Goal: Task Accomplishment & Management: Manage account settings

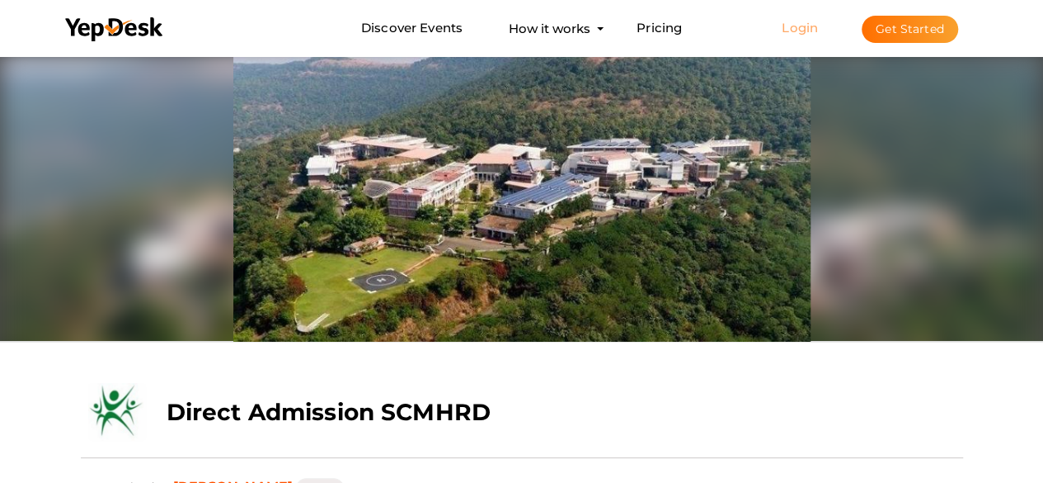
click at [799, 32] on link "Login" at bounding box center [800, 28] width 36 height 16
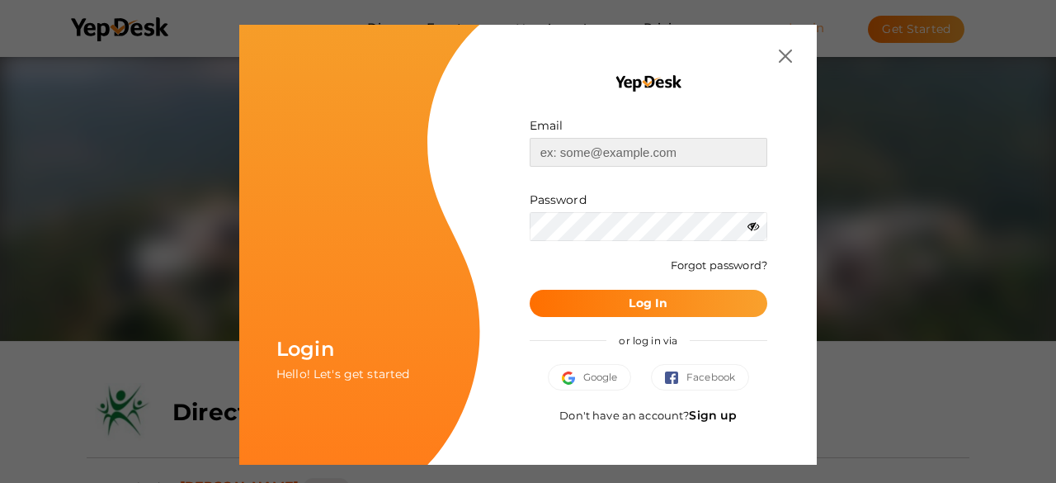
type input "[EMAIL_ADDRESS][DOMAIN_NAME]"
click at [635, 299] on b "Log In" at bounding box center [648, 302] width 39 height 15
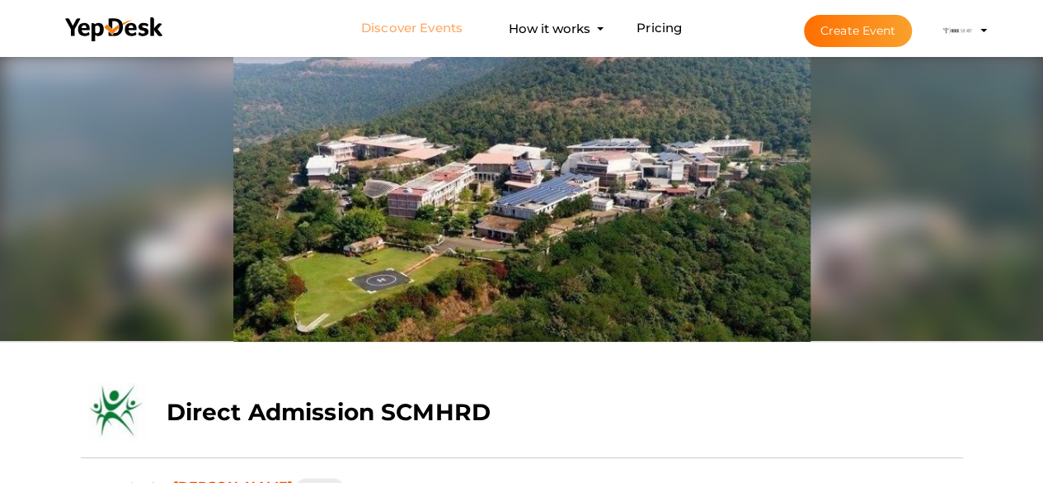
click at [427, 35] on link "Discover Events" at bounding box center [411, 28] width 101 height 31
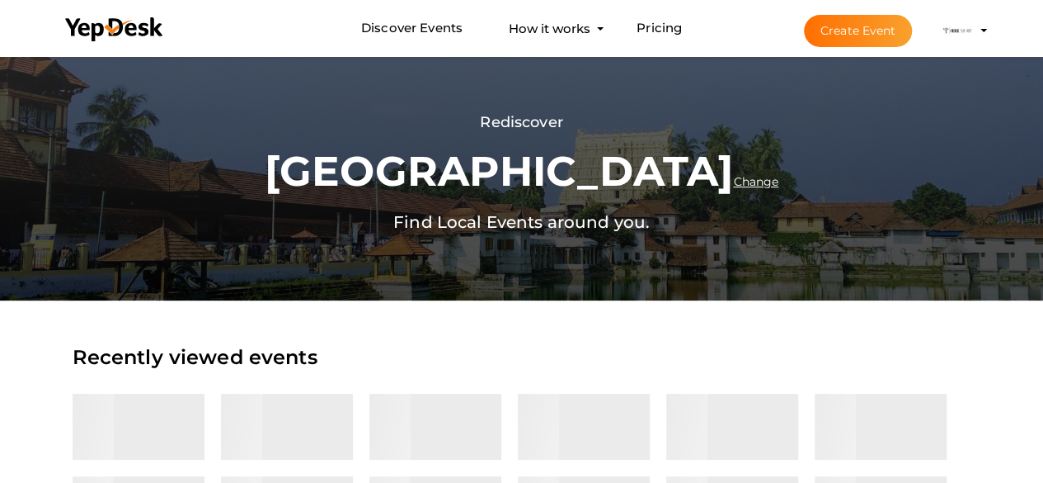
click at [978, 29] on li "Create Event IEEE SB RIT [EMAIL_ADDRESS][DOMAIN_NAME] Personal Profile My Event…" at bounding box center [881, 30] width 220 height 59
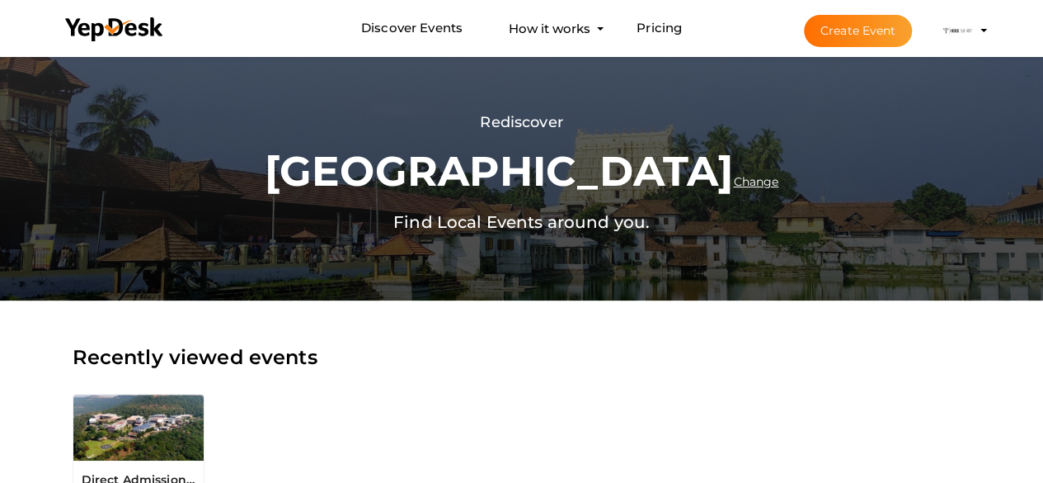
click at [974, 29] on profile-pic at bounding box center [957, 29] width 33 height 12
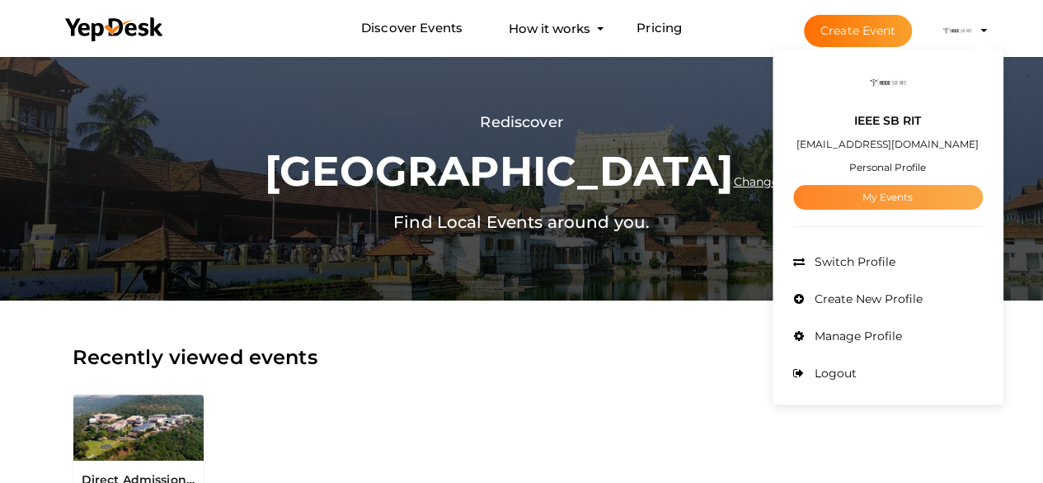
click at [911, 202] on link "My Events" at bounding box center [889, 197] width 190 height 25
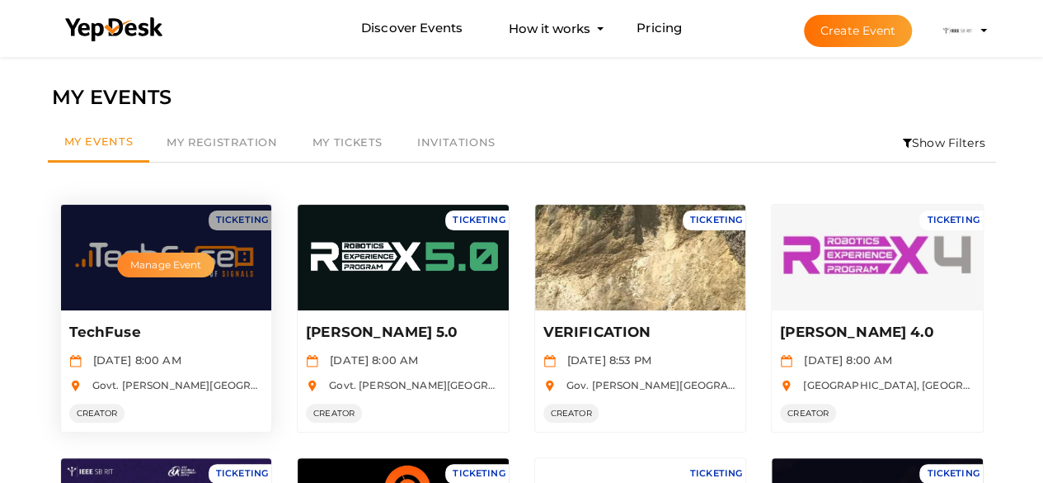
click at [180, 262] on button "Manage Event" at bounding box center [165, 264] width 97 height 25
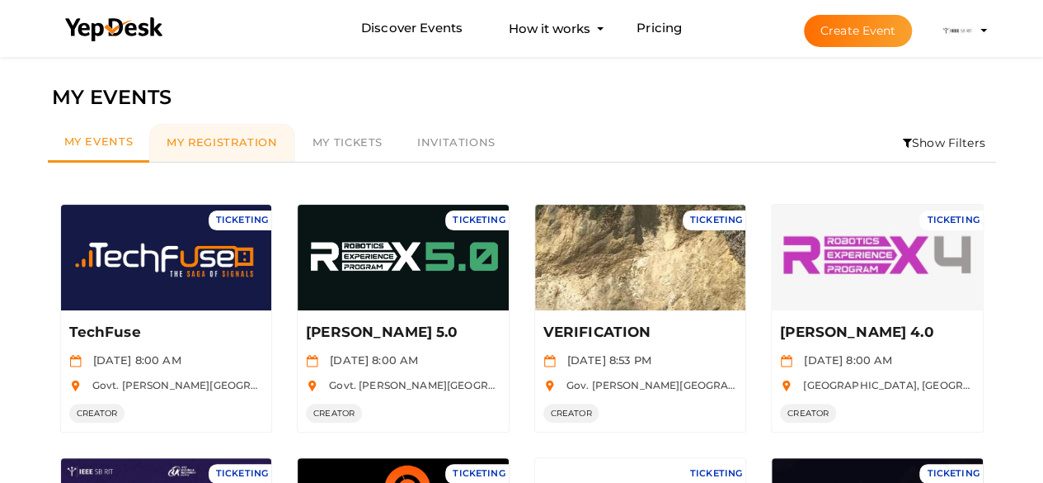
click at [277, 138] on link "My Registration" at bounding box center [221, 143] width 145 height 38
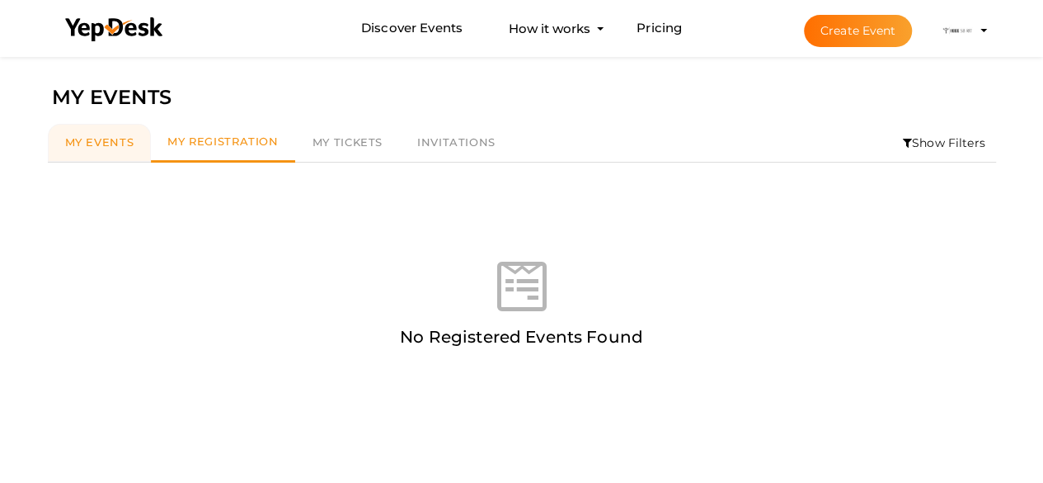
click at [115, 140] on span "My Events" at bounding box center [99, 141] width 69 height 13
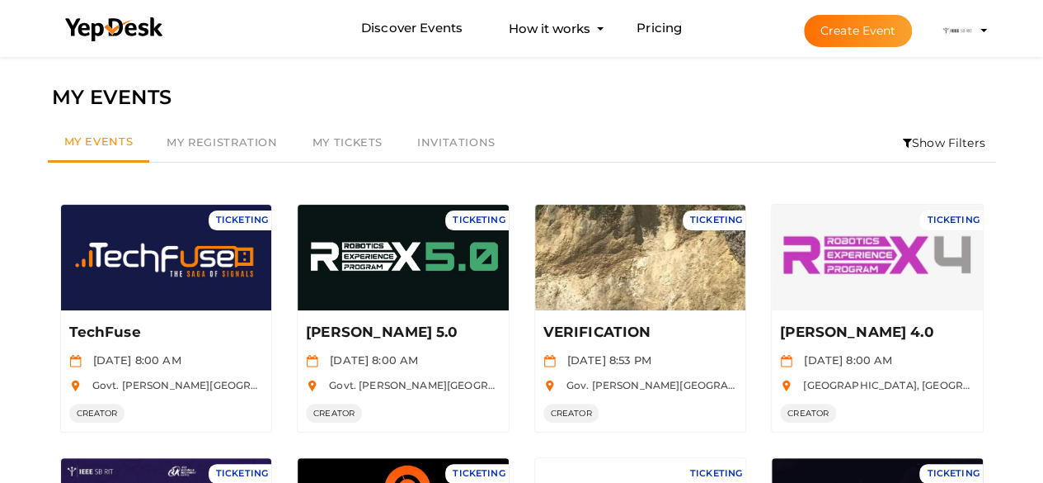
click at [894, 24] on button "Create Event" at bounding box center [858, 31] width 109 height 32
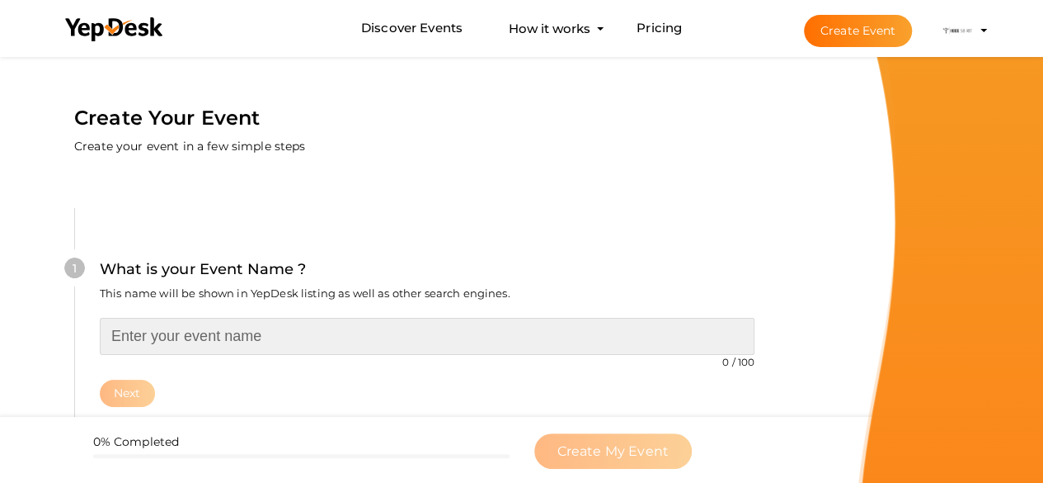
click at [341, 321] on input "text" at bounding box center [427, 336] width 655 height 37
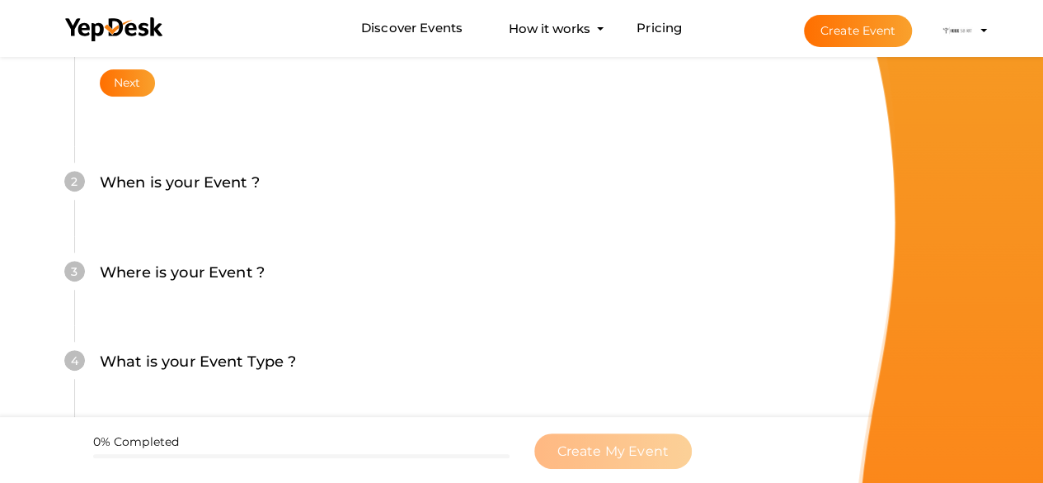
scroll to position [313, 0]
type input "ROBOIGNITE"
click at [130, 77] on button "Next" at bounding box center [127, 80] width 55 height 27
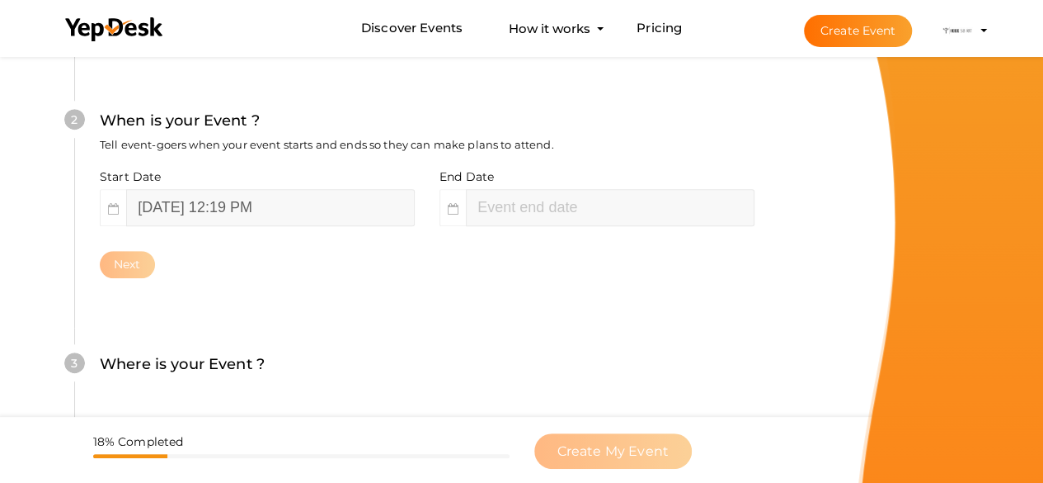
scroll to position [398, 0]
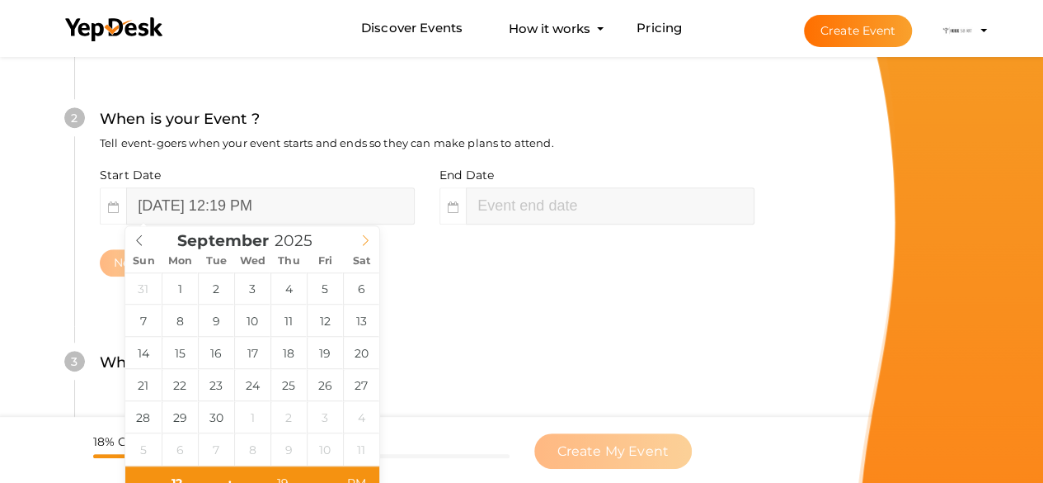
click at [369, 240] on icon at bounding box center [366, 240] width 12 height 12
type input "02"
type input "19"
type input "August 17, 2025 2:19 PM"
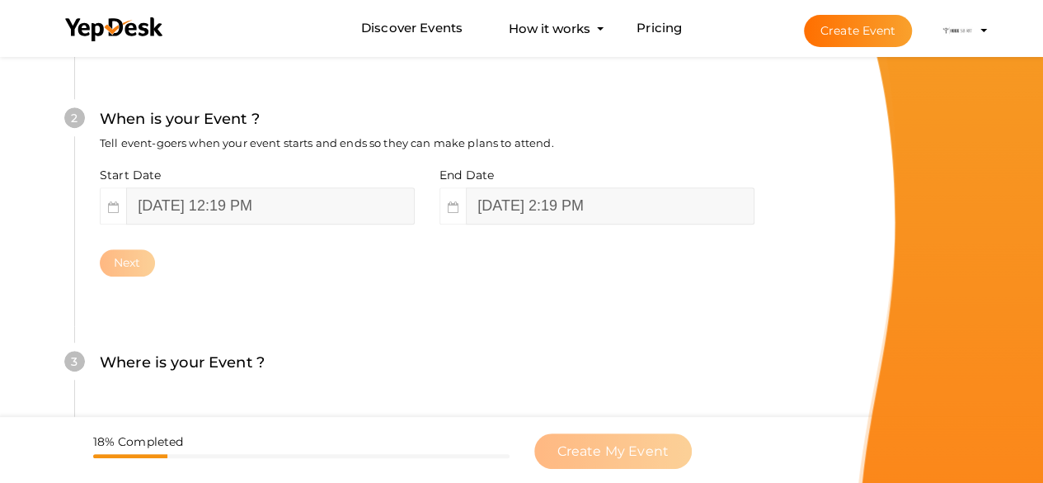
click at [317, 385] on div "Where is your Event ? Tell event-goers where your event location is." at bounding box center [427, 371] width 655 height 40
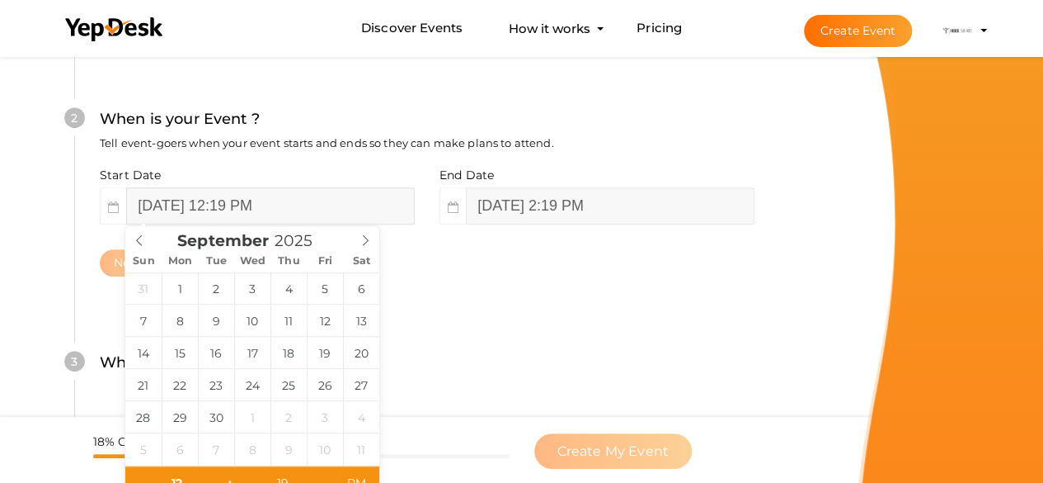
click at [343, 209] on input "August 17, 2025 12:19 PM" at bounding box center [270, 205] width 289 height 37
type input "September 26, 2025 12:19 PM"
click at [310, 199] on input "September 26, 2025 12:19 PM" at bounding box center [270, 205] width 289 height 37
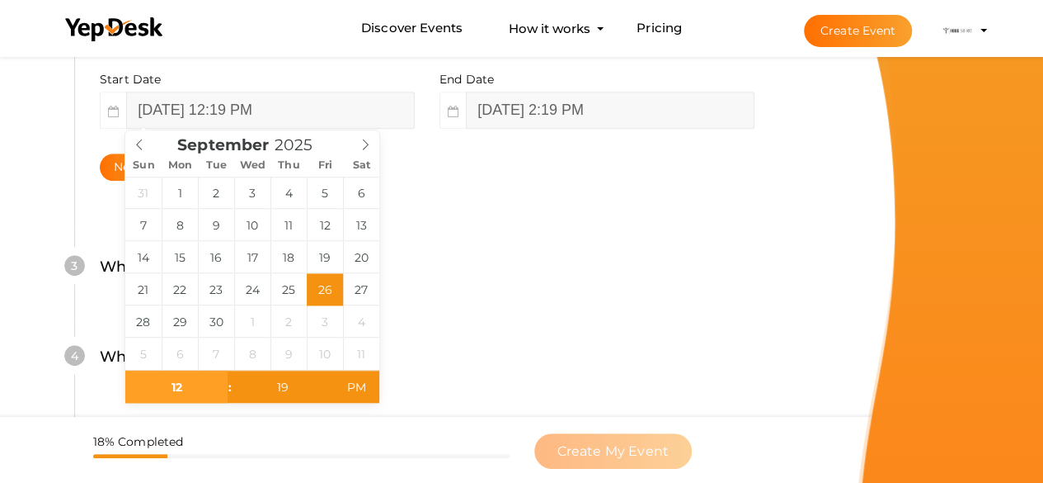
scroll to position [496, 0]
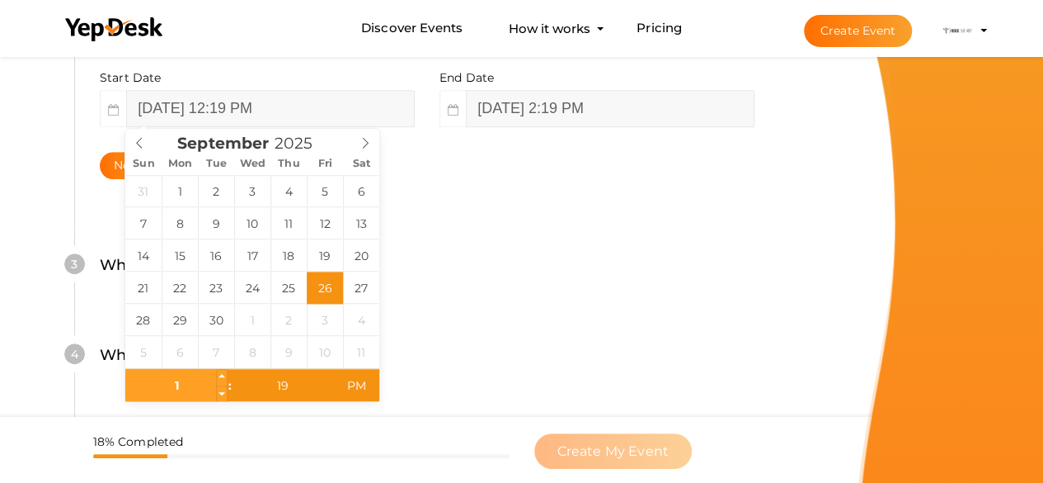
type input "10"
type input "September 26, 2025 10:19 AM"
click at [365, 387] on span "AM" at bounding box center [356, 385] width 45 height 33
type input "10"
click at [304, 392] on input "19" at bounding box center [283, 385] width 101 height 33
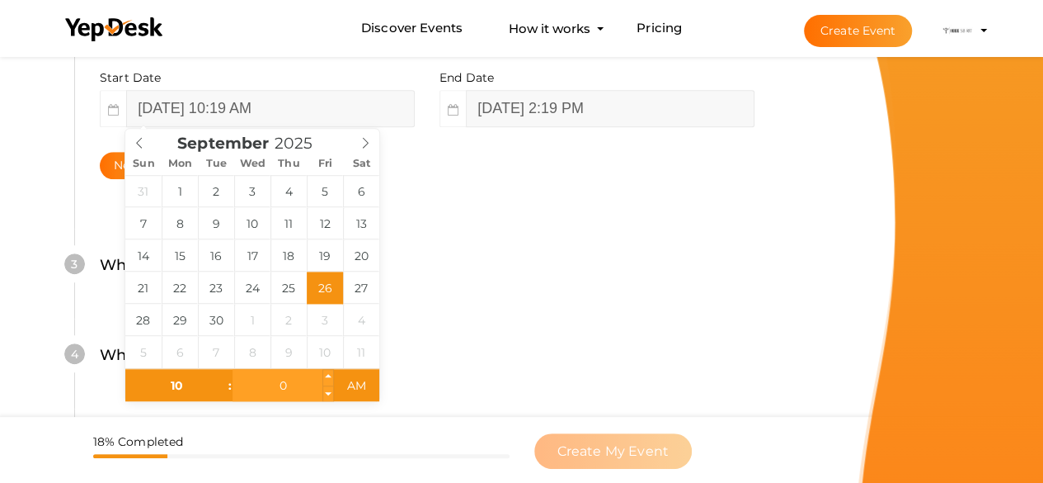
type input "00"
type input "12"
type input "September 26, 2025 10:00 AM"
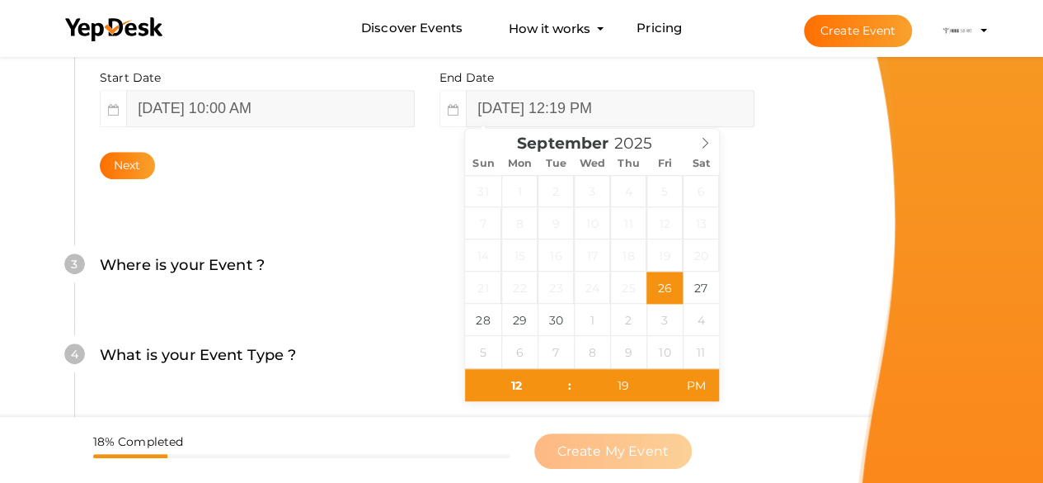
type input "September 28, 2025 12:19 PM"
type input "04"
type input "September 28, 2025 4:19 PM"
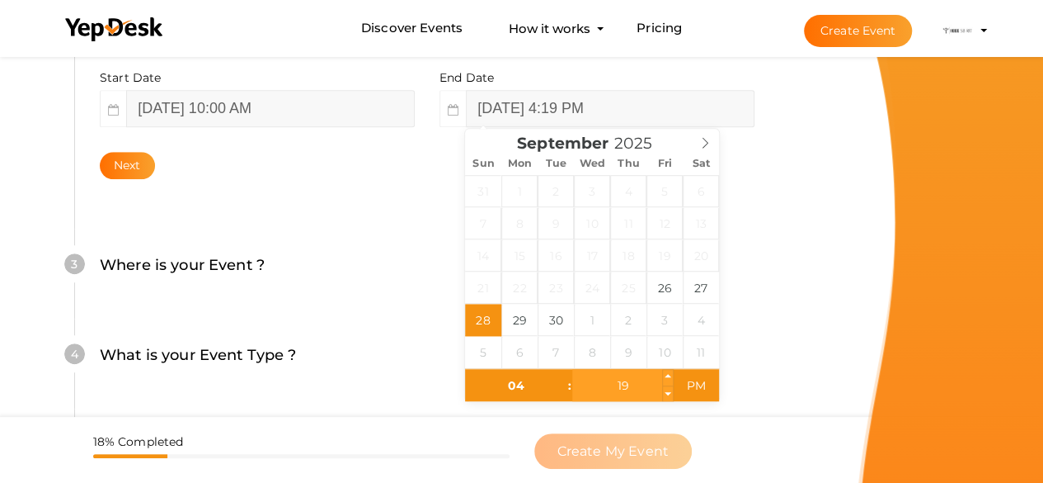
click at [629, 387] on input "19" at bounding box center [622, 385] width 101 height 33
type input "00"
type input "September 28, 2025 4:00 PM"
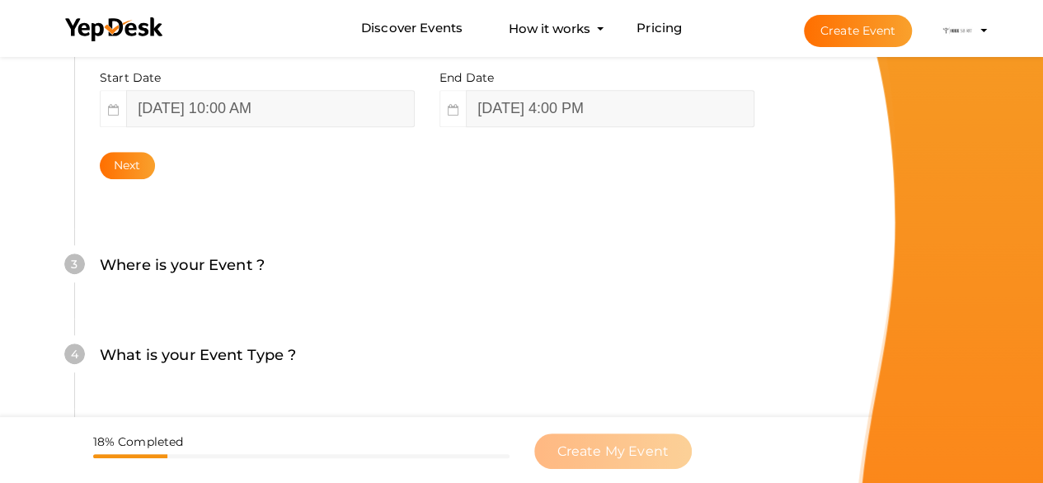
click at [742, 291] on div "Where is your Event ? Tell event-goers where your event location is." at bounding box center [427, 273] width 655 height 40
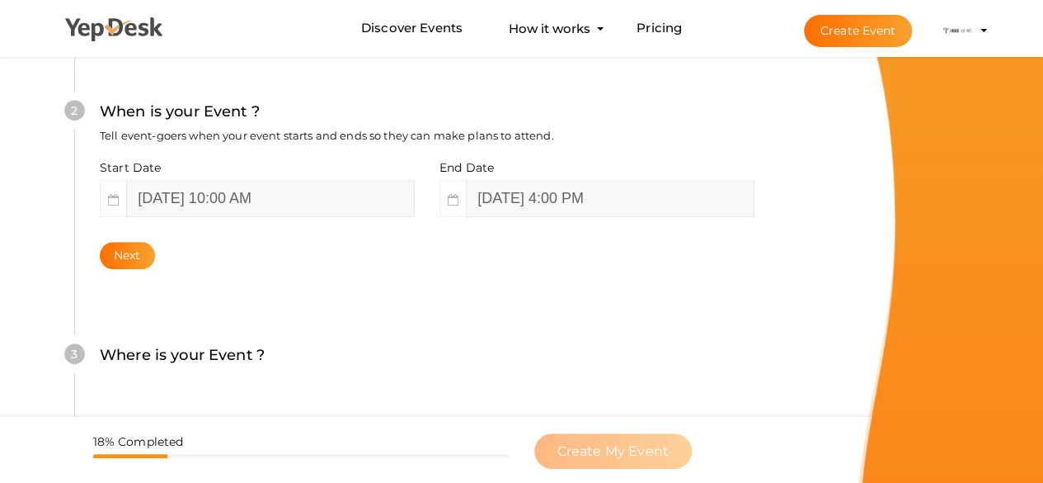
scroll to position [403, 0]
click at [141, 253] on button "Next" at bounding box center [127, 257] width 55 height 27
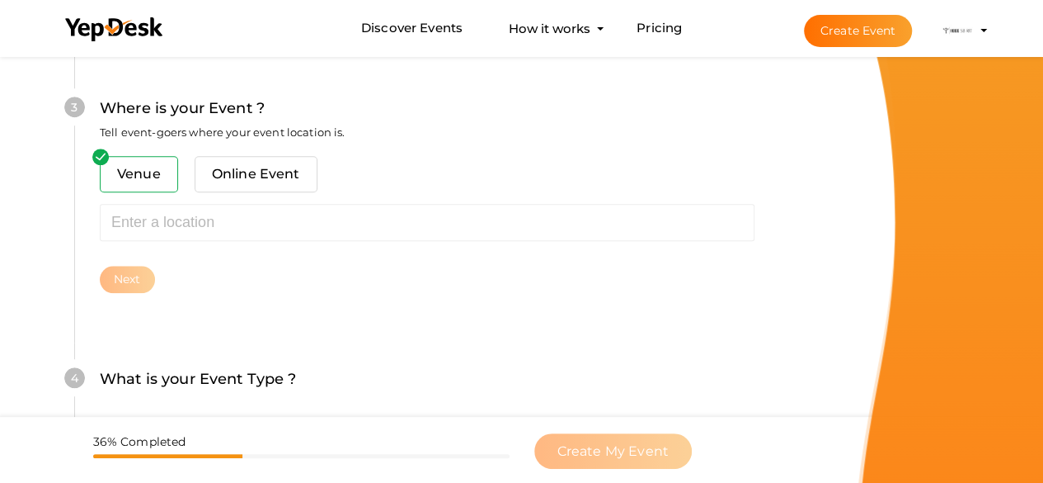
scroll to position [670, 0]
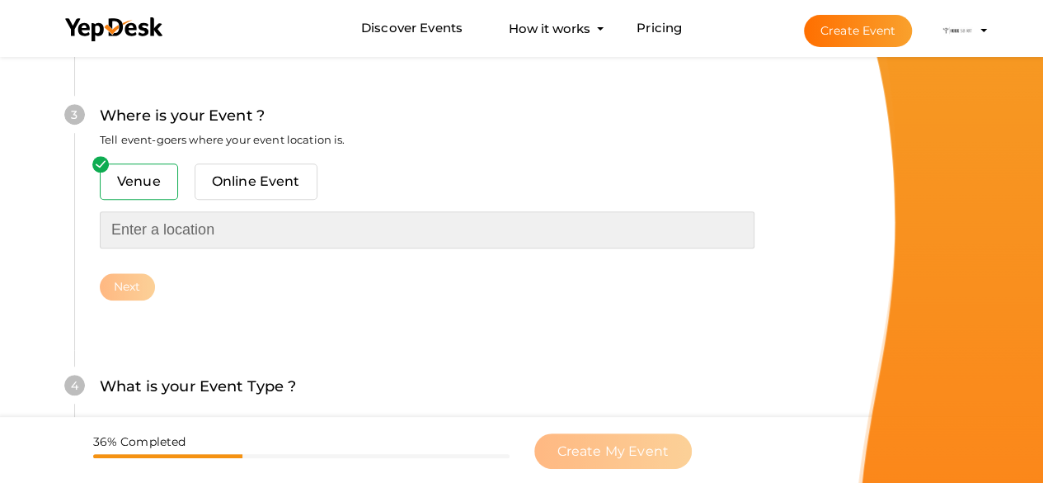
click at [170, 230] on input "text" at bounding box center [427, 229] width 655 height 37
type input "r"
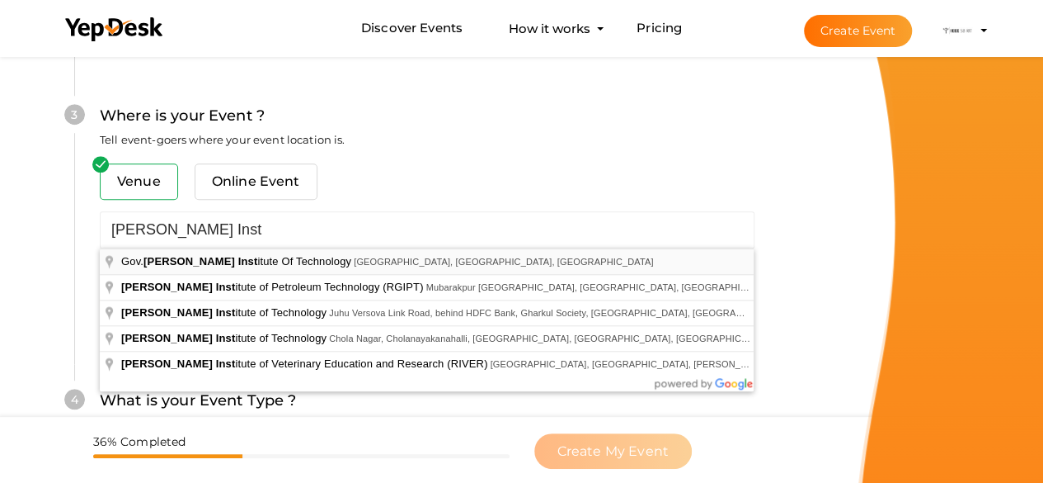
type input "Gov. Rajiv Gandhi Institute Of Technology, Pampady, Kerala, India"
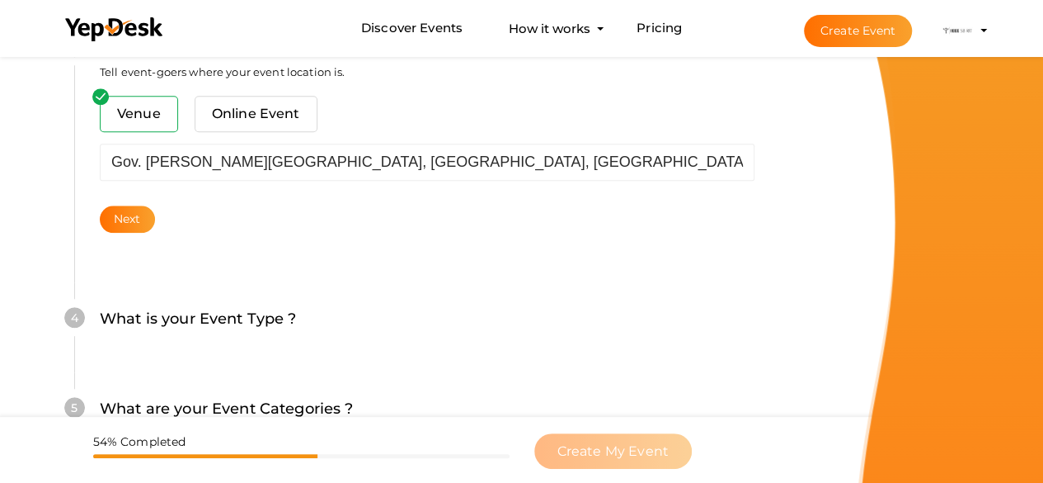
scroll to position [742, 0]
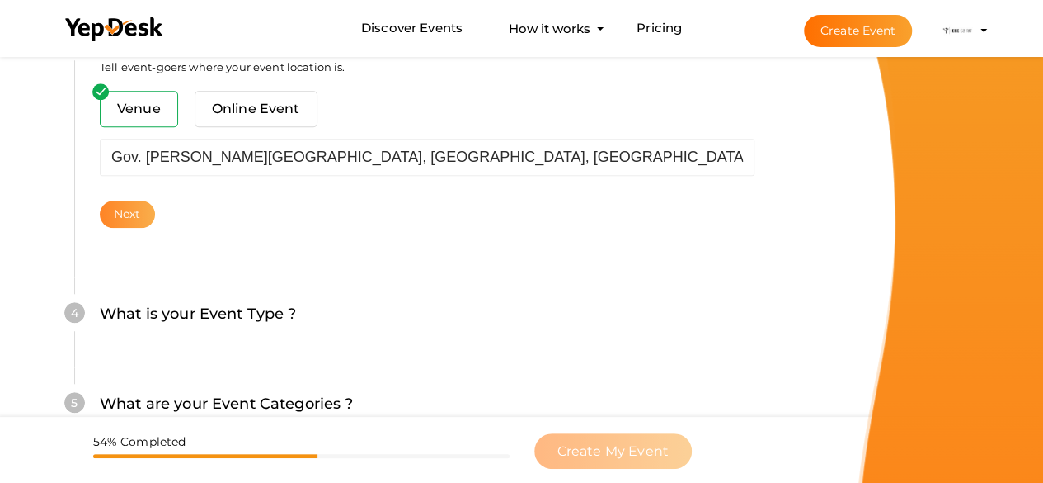
click at [139, 210] on button "Next" at bounding box center [127, 213] width 55 height 27
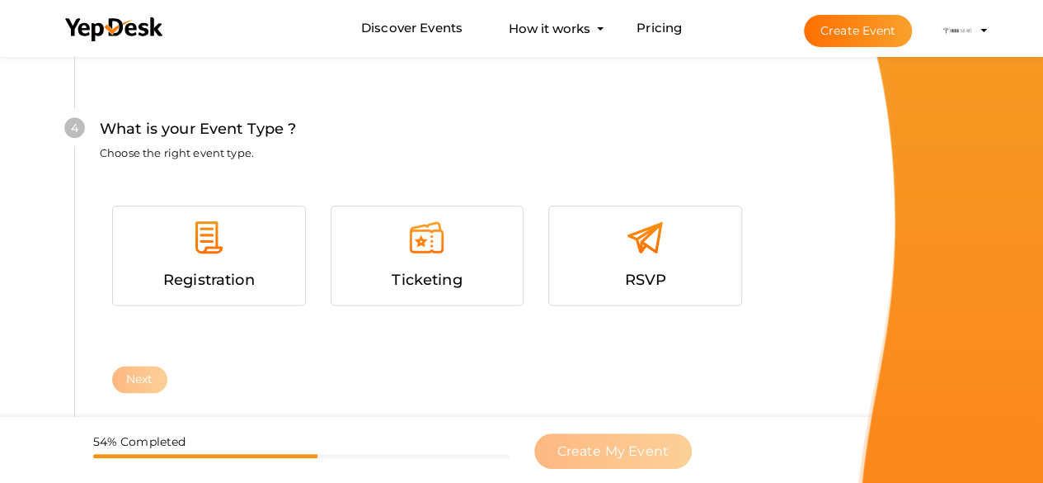
scroll to position [961, 0]
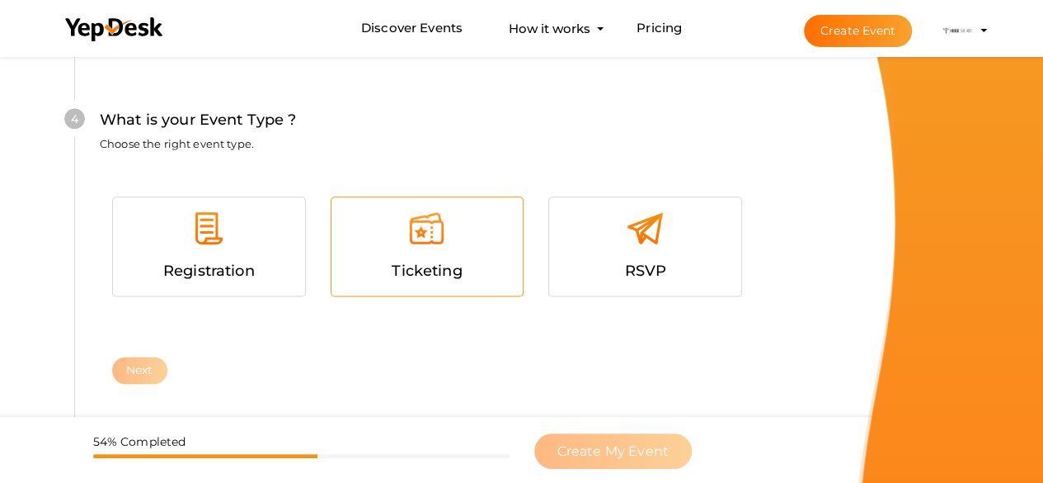
click at [433, 257] on div at bounding box center [427, 234] width 167 height 49
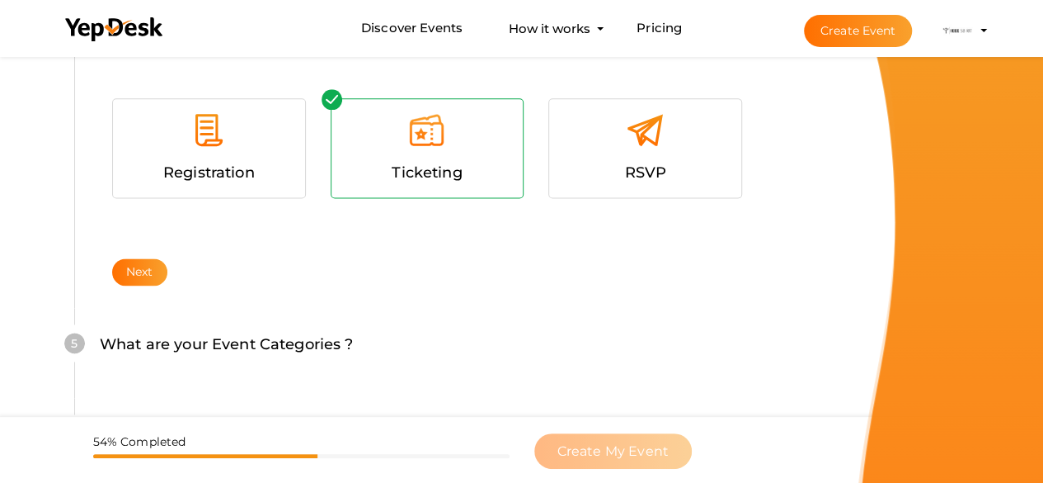
scroll to position [1077, 0]
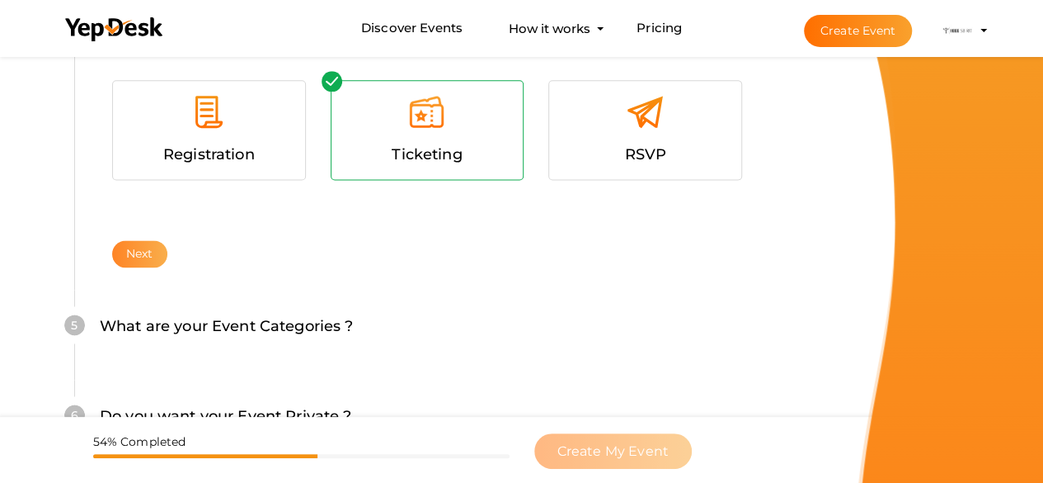
click at [145, 261] on button "Next" at bounding box center [139, 253] width 55 height 27
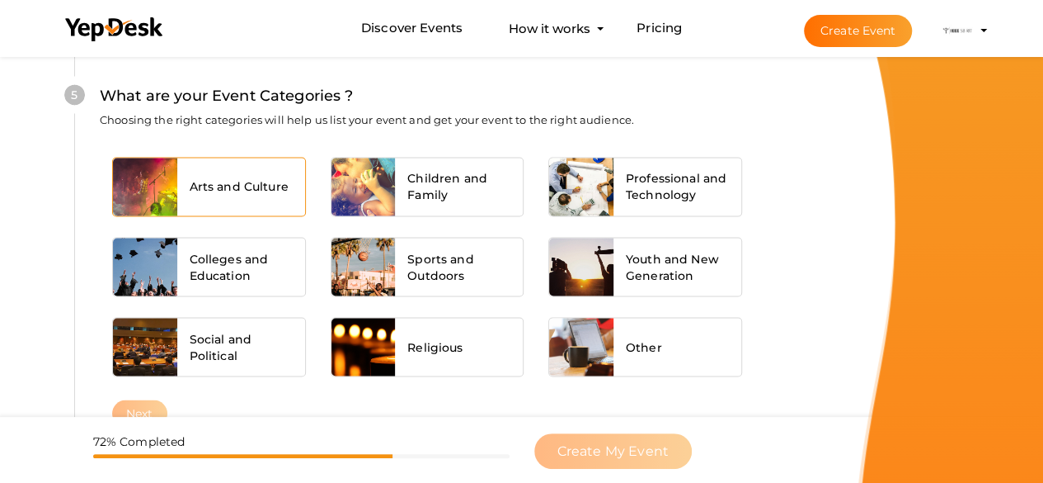
scroll to position [1326, 0]
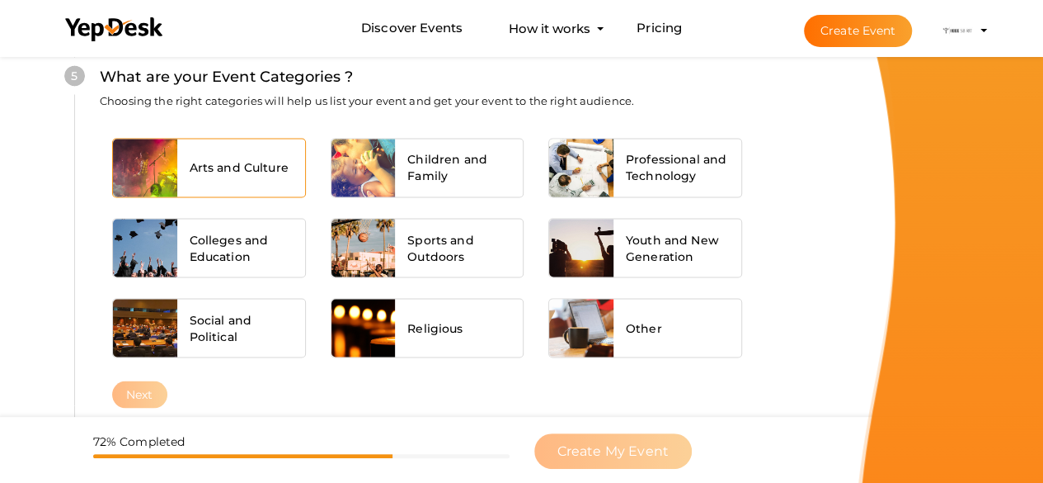
click at [264, 177] on div "Arts and Culture" at bounding box center [241, 168] width 128 height 58
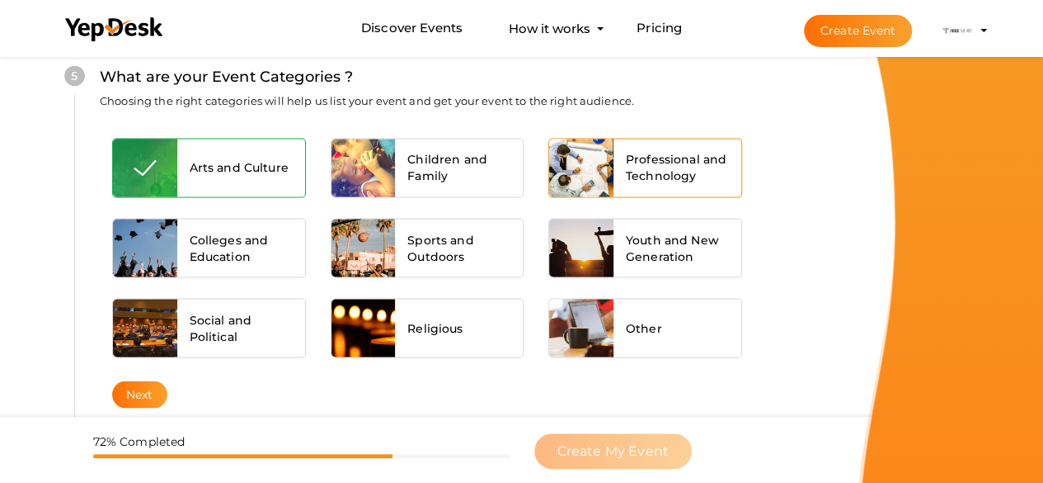
click at [641, 166] on span "Professional and Technology" at bounding box center [677, 167] width 103 height 33
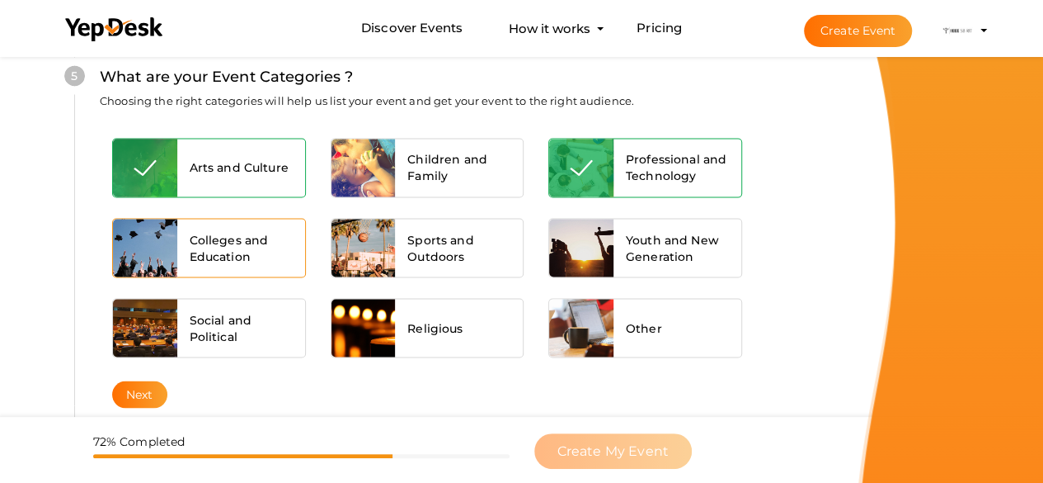
click at [271, 250] on span "Colleges and Education" at bounding box center [241, 247] width 103 height 33
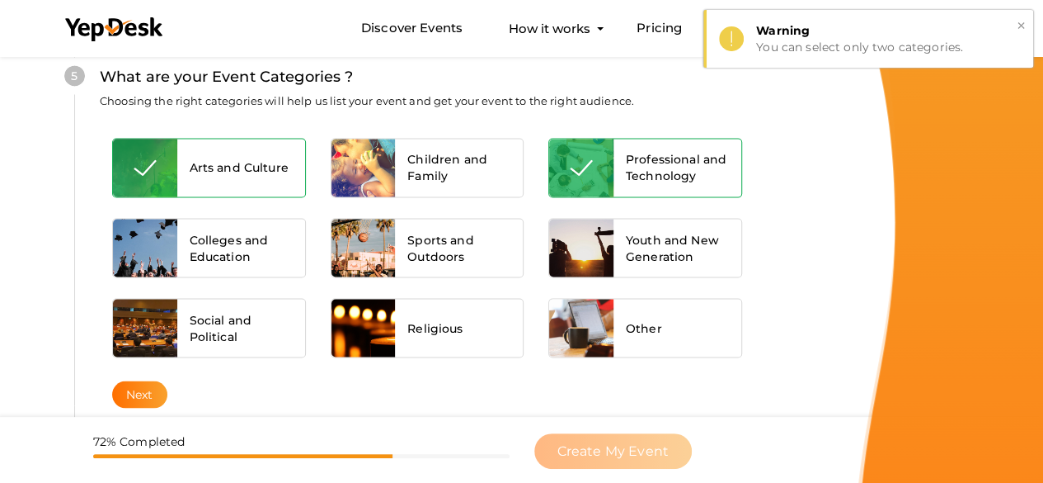
click at [1024, 17] on button "×" at bounding box center [1021, 25] width 11 height 19
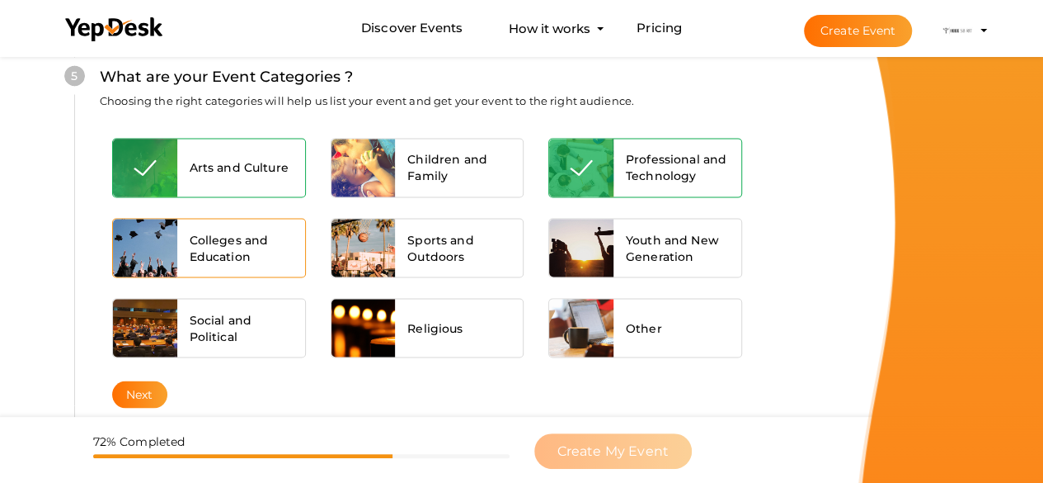
click at [211, 245] on span "Colleges and Education" at bounding box center [241, 247] width 103 height 33
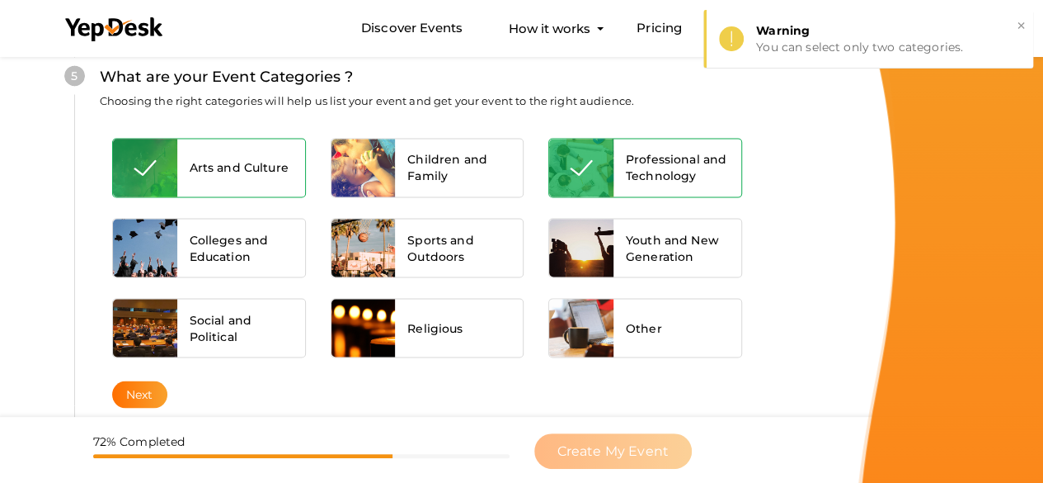
click at [191, 172] on span "Arts and Culture" at bounding box center [239, 167] width 99 height 16
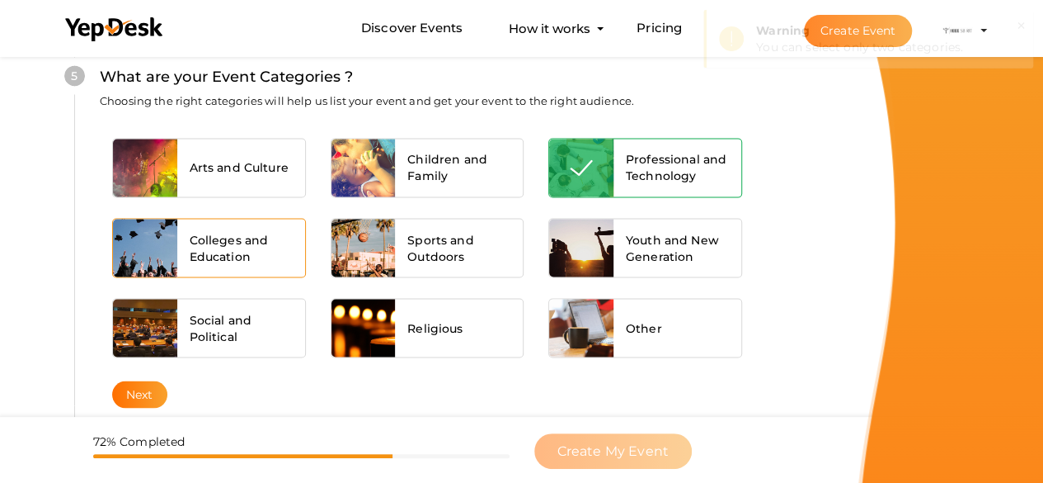
click at [213, 231] on span "Colleges and Education" at bounding box center [241, 247] width 103 height 33
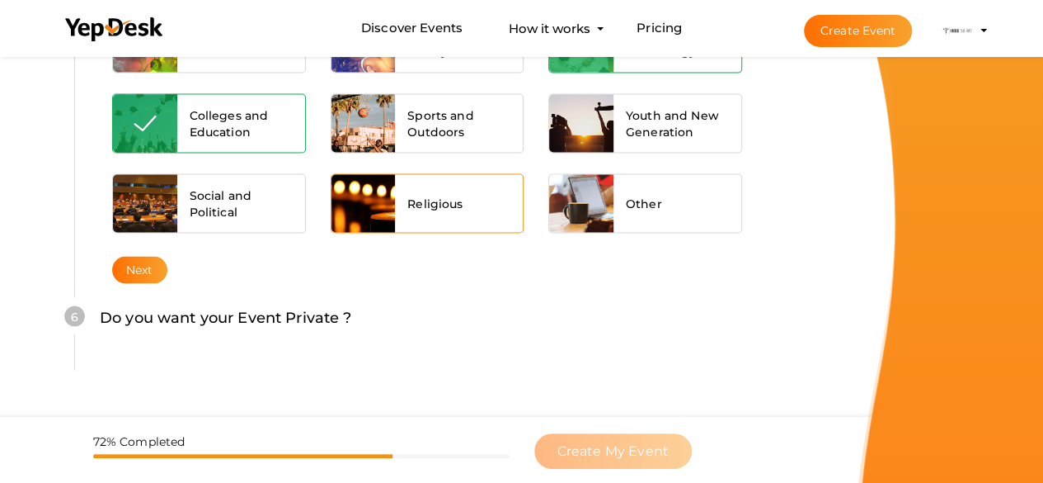
scroll to position [1452, 0]
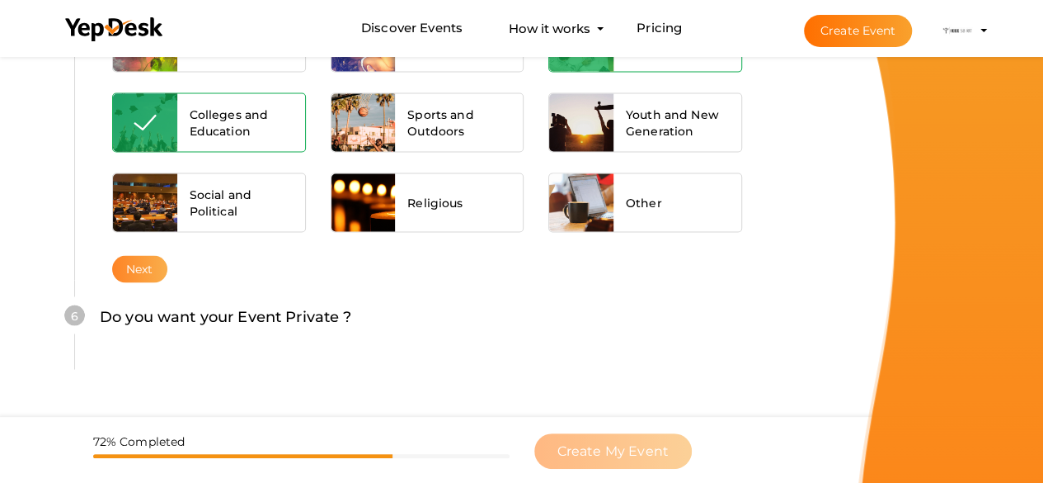
click at [144, 256] on button "Next" at bounding box center [139, 268] width 55 height 27
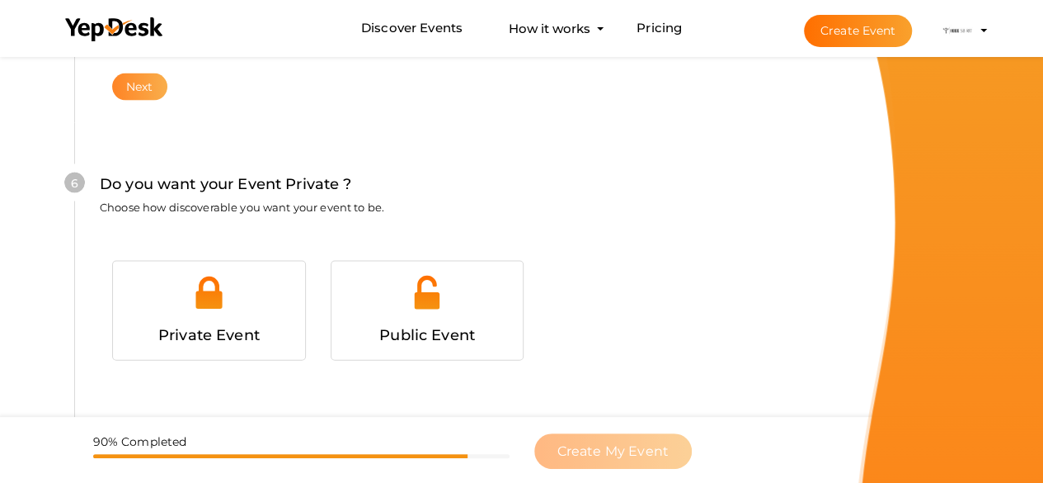
scroll to position [1669, 0]
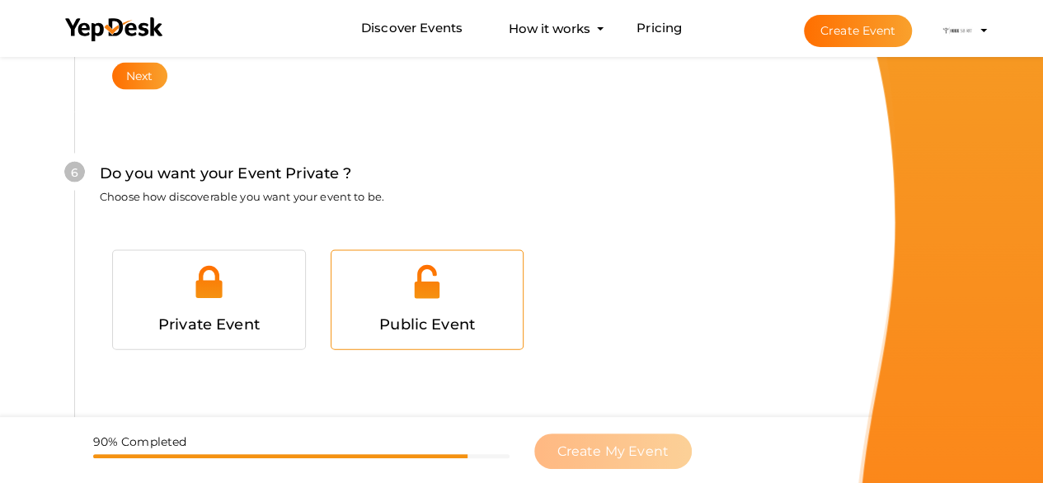
click at [399, 294] on div at bounding box center [427, 287] width 167 height 49
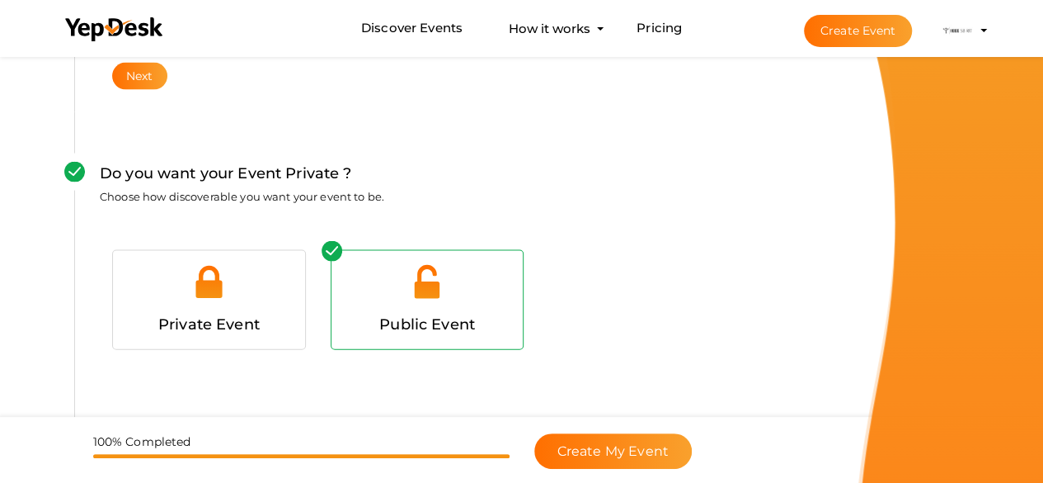
scroll to position [1747, 0]
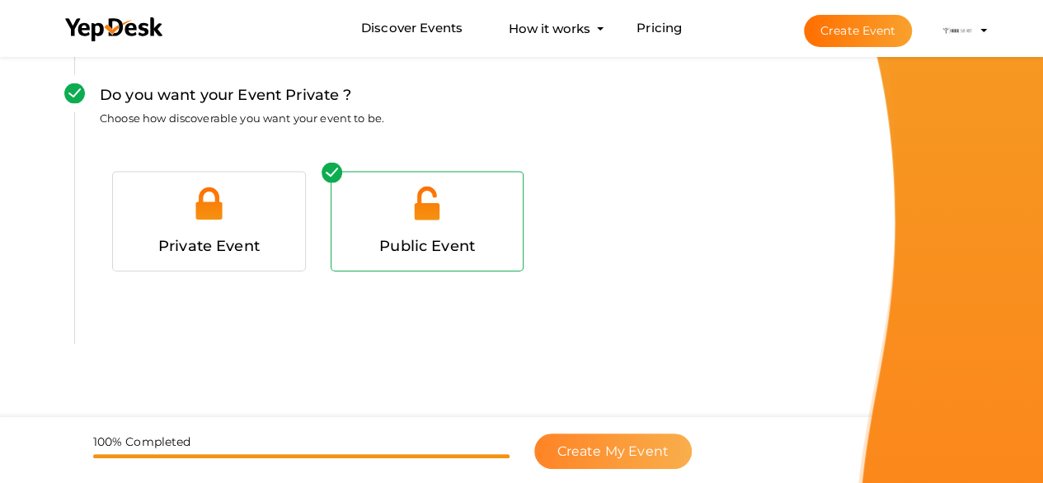
click at [658, 460] on button "Create My Event" at bounding box center [614, 450] width 158 height 35
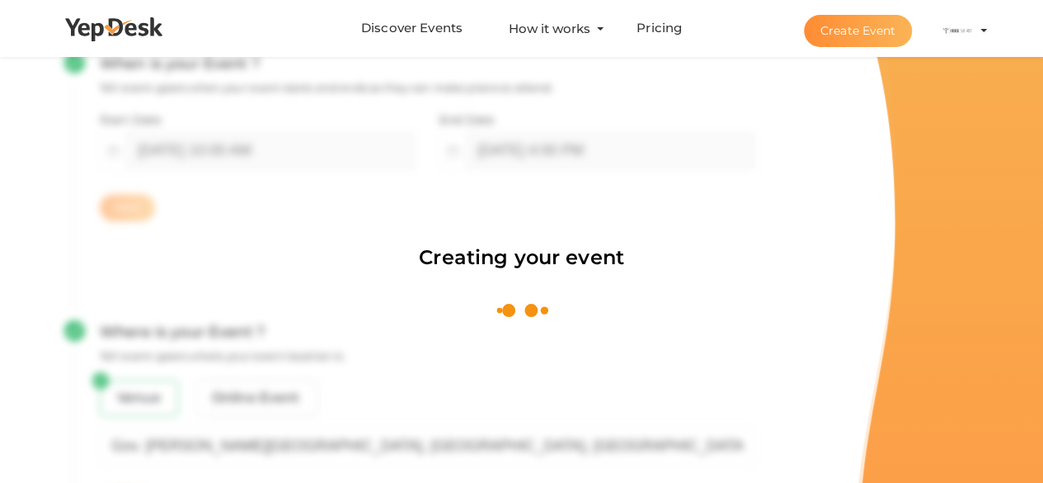
scroll to position [247, 0]
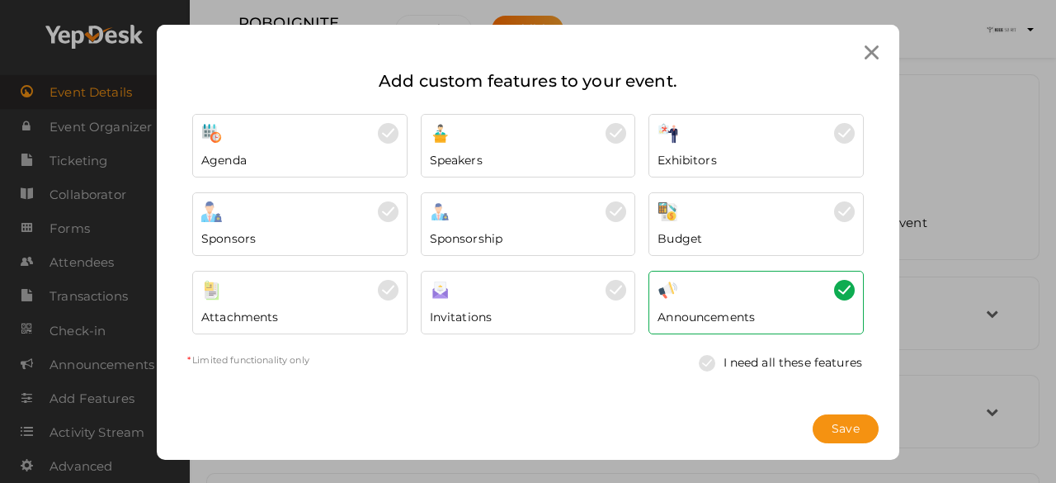
click at [699, 356] on img at bounding box center [711, 363] width 25 height 16
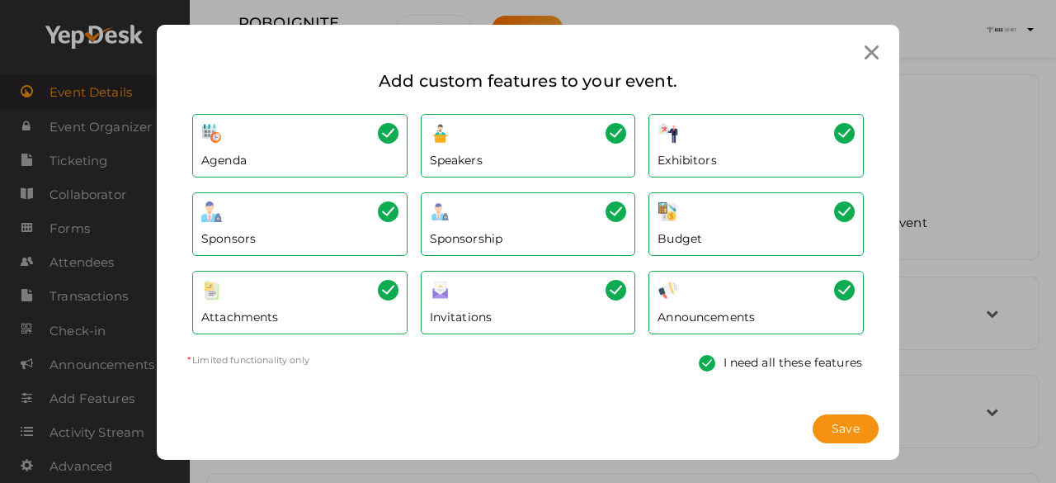
click at [701, 360] on img at bounding box center [711, 363] width 25 height 16
click at [699, 357] on img at bounding box center [711, 363] width 25 height 16
click at [610, 203] on img at bounding box center [615, 211] width 21 height 21
click at [378, 211] on img at bounding box center [388, 211] width 21 height 21
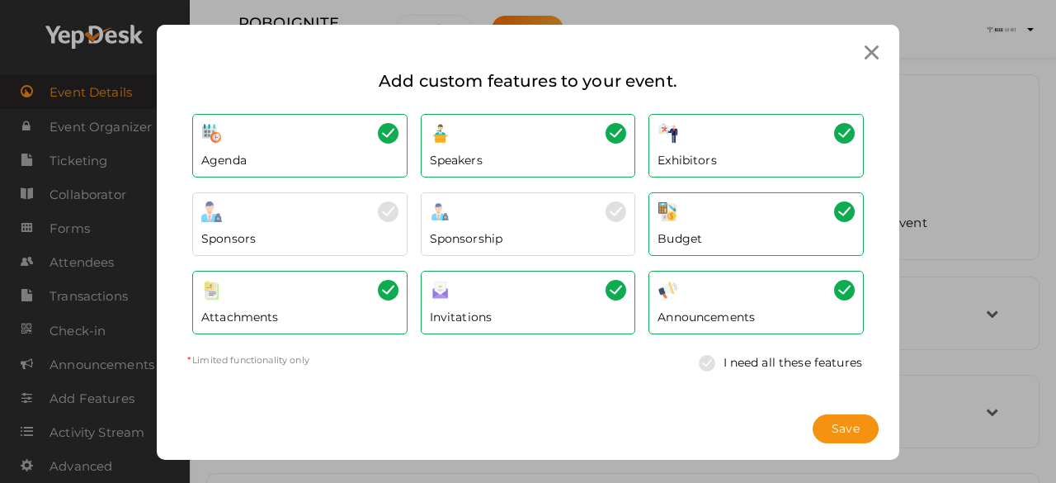
click at [792, 148] on div "Exhibitors" at bounding box center [755, 156] width 197 height 25
click at [823, 433] on button "Save" at bounding box center [846, 428] width 66 height 29
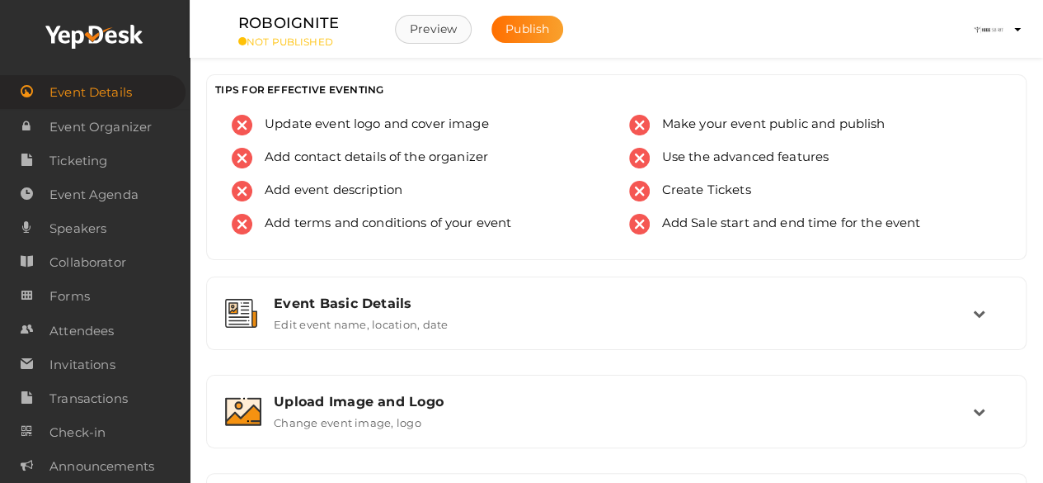
click at [415, 26] on button "Preview" at bounding box center [433, 29] width 77 height 29
click at [106, 258] on span "Collaborator" at bounding box center [87, 262] width 77 height 33
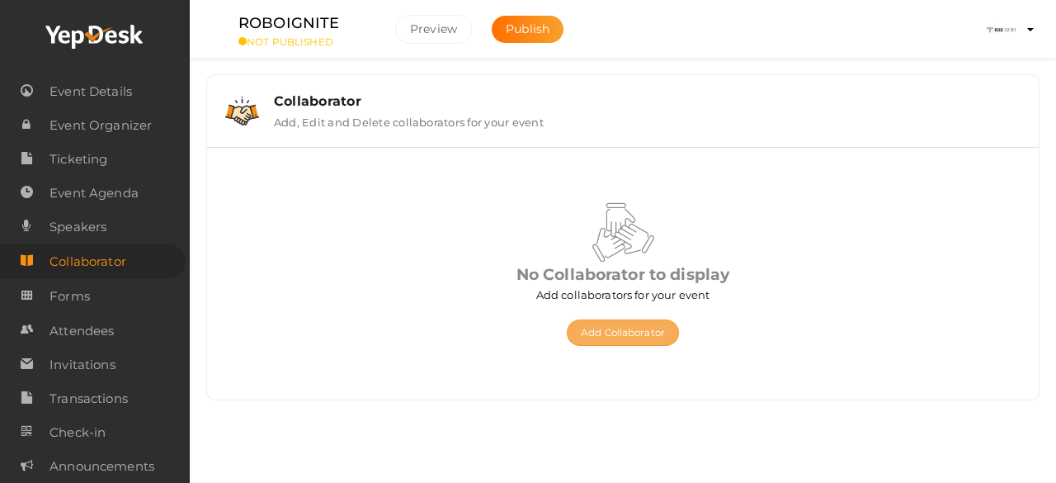
click at [613, 343] on button "Add Collaborator" at bounding box center [623, 332] width 112 height 26
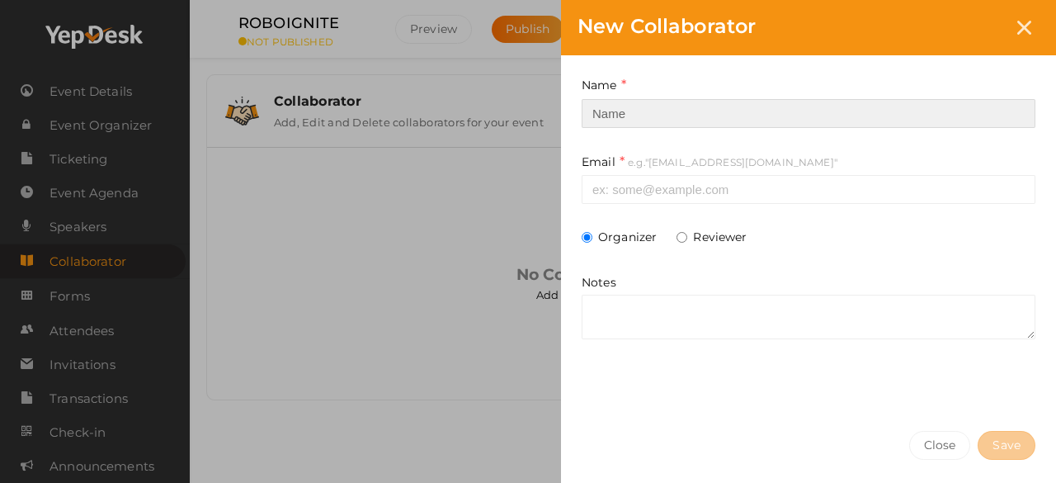
click at [831, 101] on input at bounding box center [809, 113] width 454 height 29
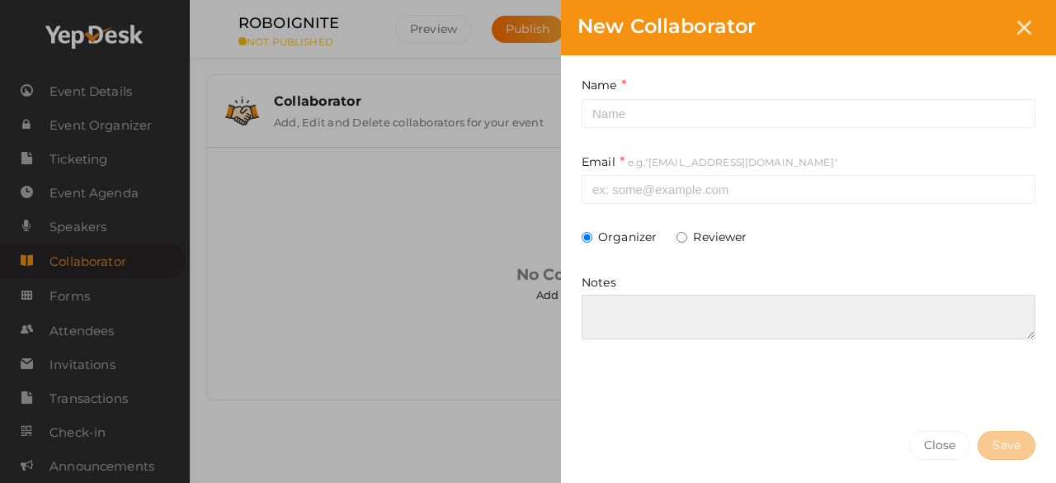
click at [652, 303] on textarea at bounding box center [809, 316] width 454 height 45
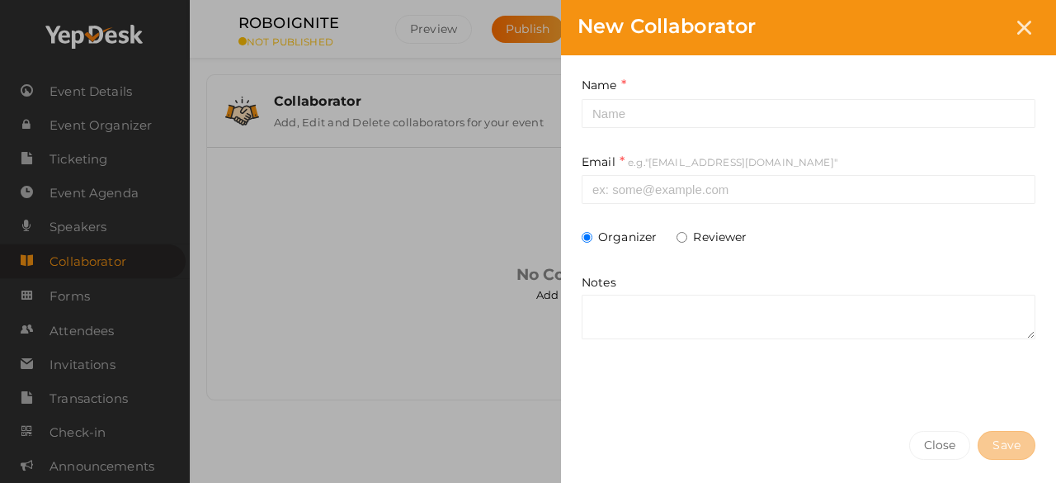
click at [121, 125] on div "New Collaborator Name This field is Required. Email e.g."some@example.com" This…" at bounding box center [528, 241] width 1056 height 483
click at [1033, 26] on div at bounding box center [1024, 27] width 31 height 31
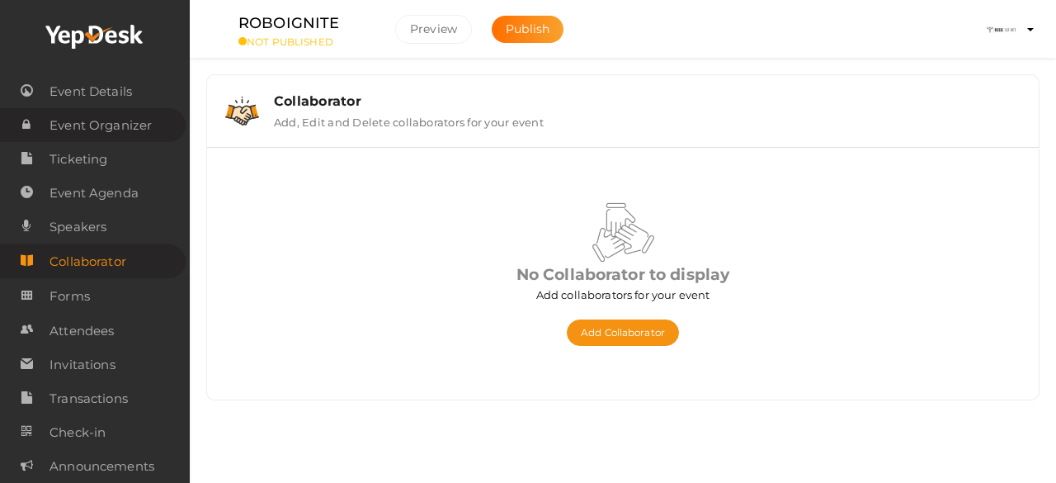
click at [101, 117] on span "Event Organizer" at bounding box center [100, 125] width 102 height 33
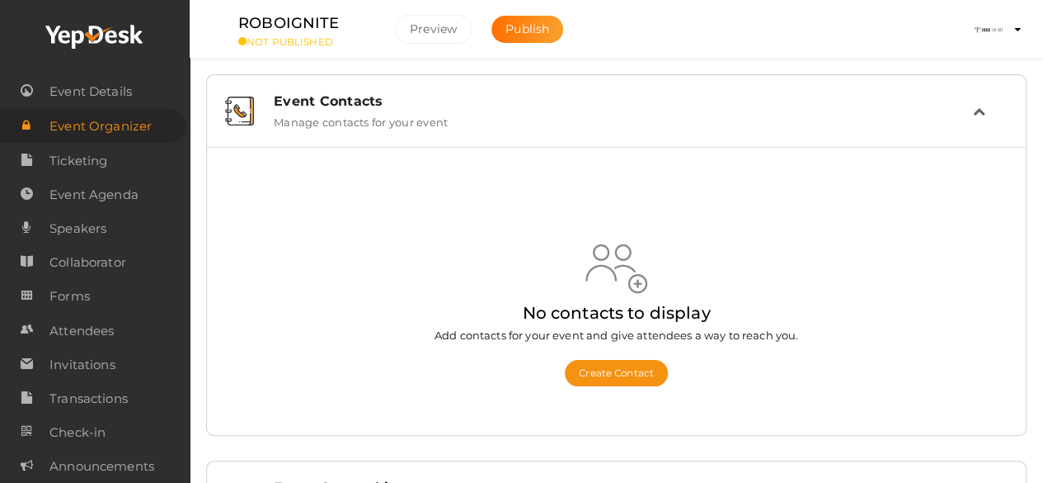
click at [719, 114] on div "Event Contacts Manage contacts for your event" at bounding box center [617, 110] width 712 height 35
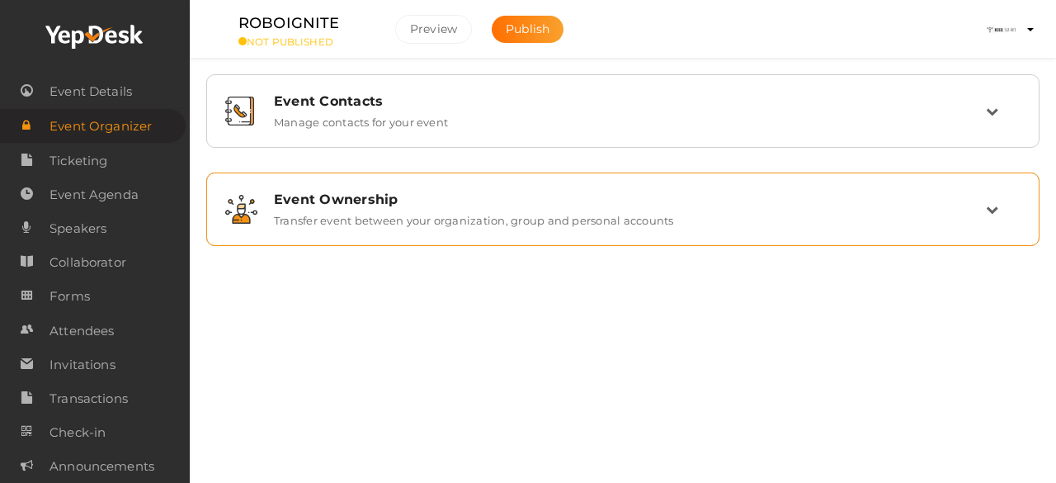
click at [323, 217] on label "Transfer event between your organization, group and personal accounts" at bounding box center [474, 217] width 400 height 20
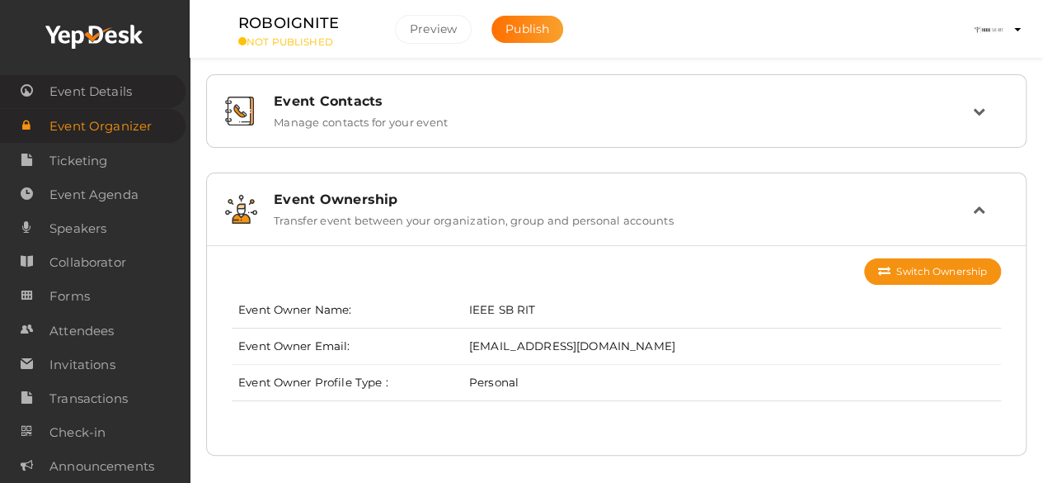
click at [129, 94] on span "Event Details" at bounding box center [90, 91] width 82 height 33
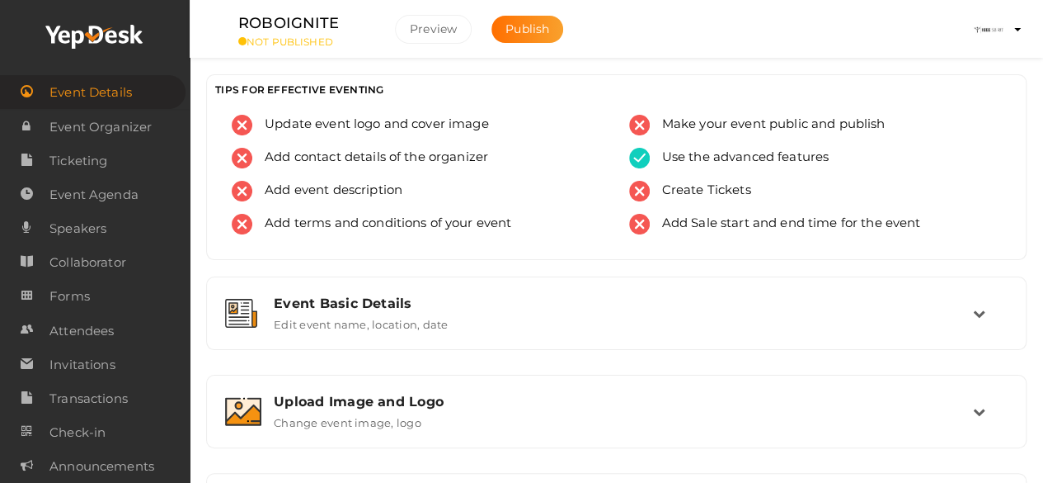
scroll to position [52, 0]
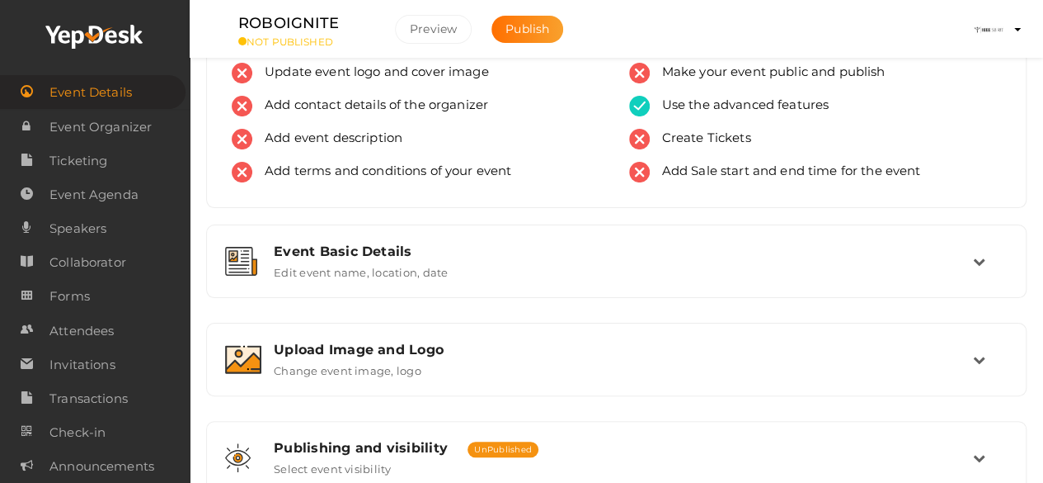
click at [391, 271] on label "Edit event name, location, date" at bounding box center [361, 269] width 174 height 20
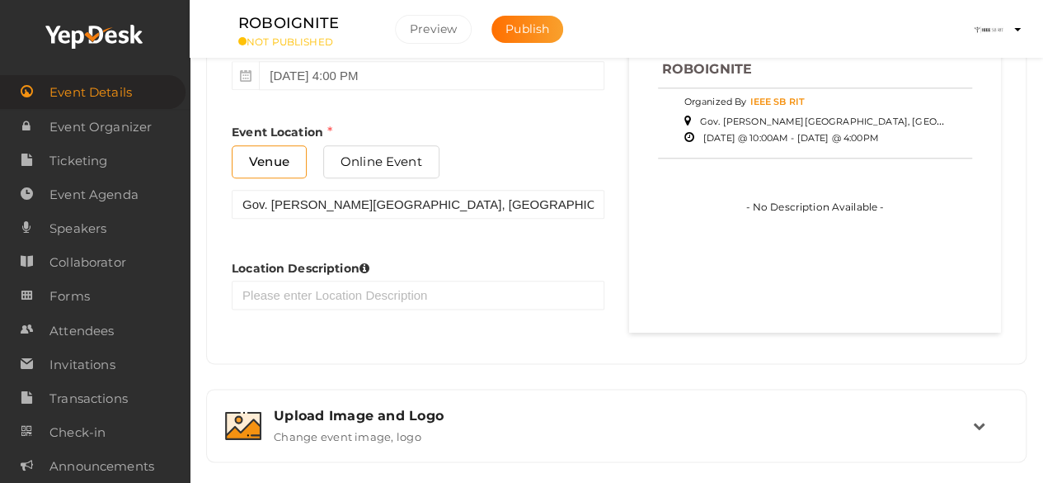
scroll to position [872, 0]
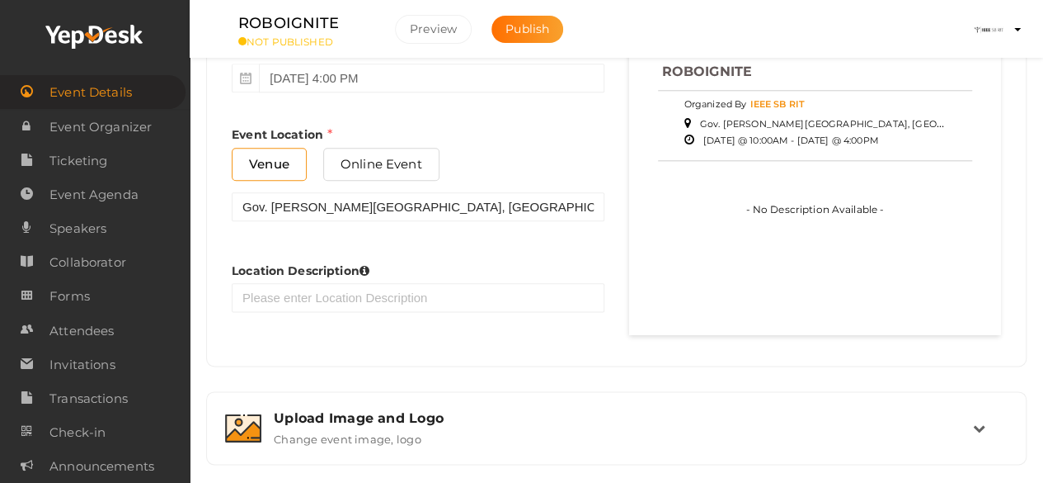
click at [752, 98] on span "IEEE SB RIT" at bounding box center [777, 104] width 55 height 12
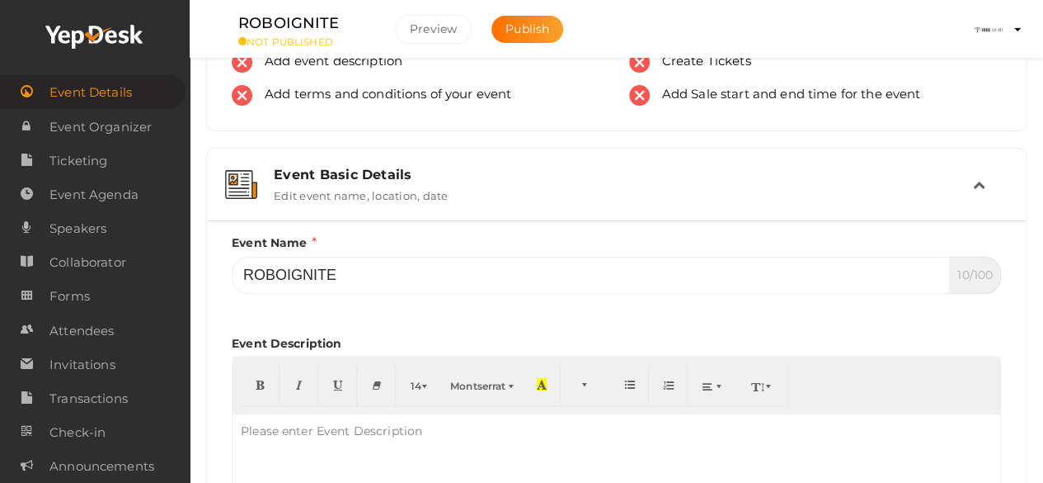
scroll to position [0, 0]
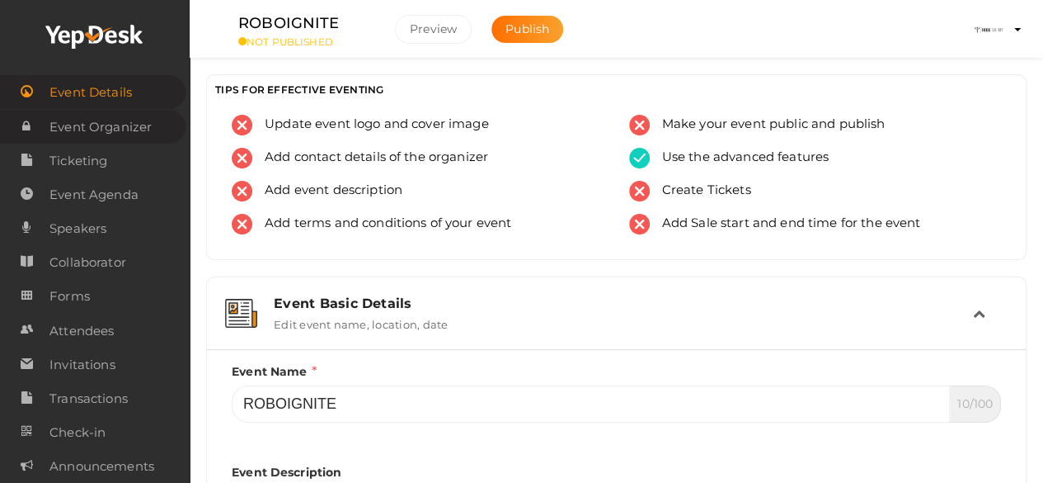
click at [118, 118] on span "Event Organizer" at bounding box center [100, 127] width 102 height 33
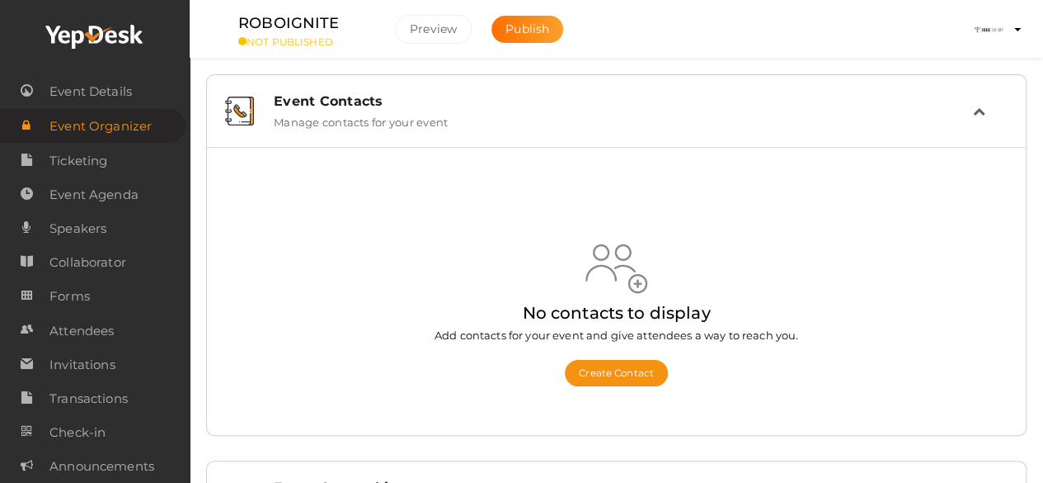
click at [450, 107] on div "Event Contacts" at bounding box center [624, 101] width 700 height 16
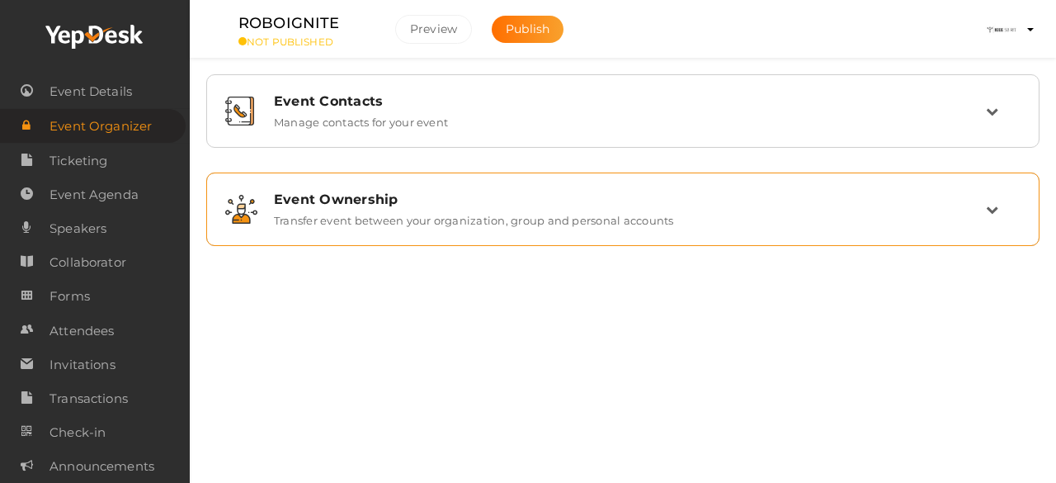
click at [440, 207] on label "Transfer event between your organization, group and personal accounts" at bounding box center [474, 217] width 400 height 20
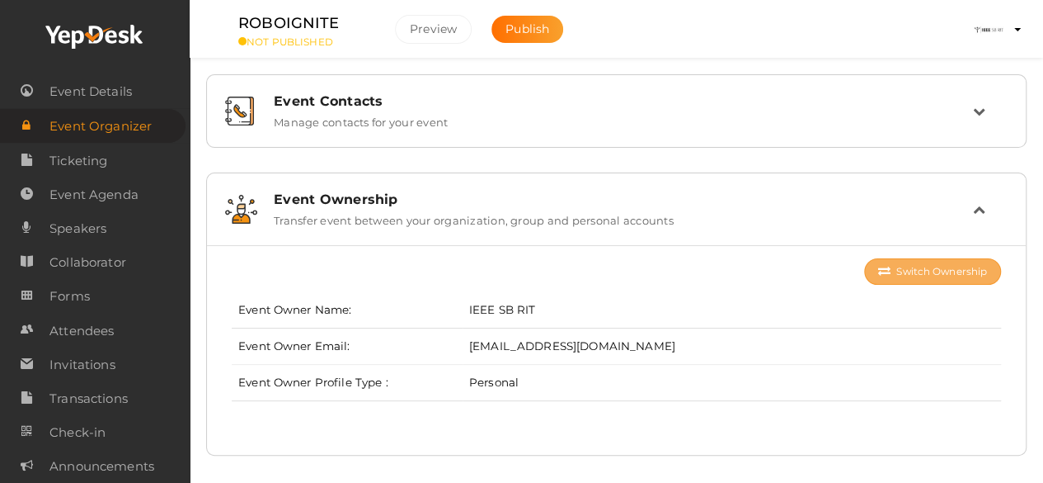
click at [954, 266] on button "Switch Ownership" at bounding box center [932, 271] width 137 height 26
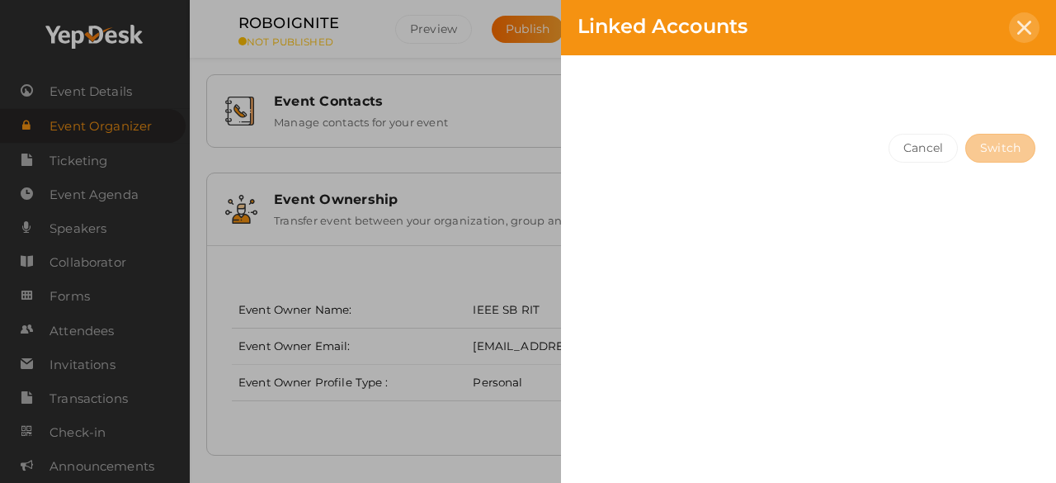
click at [1026, 39] on div at bounding box center [1024, 27] width 31 height 31
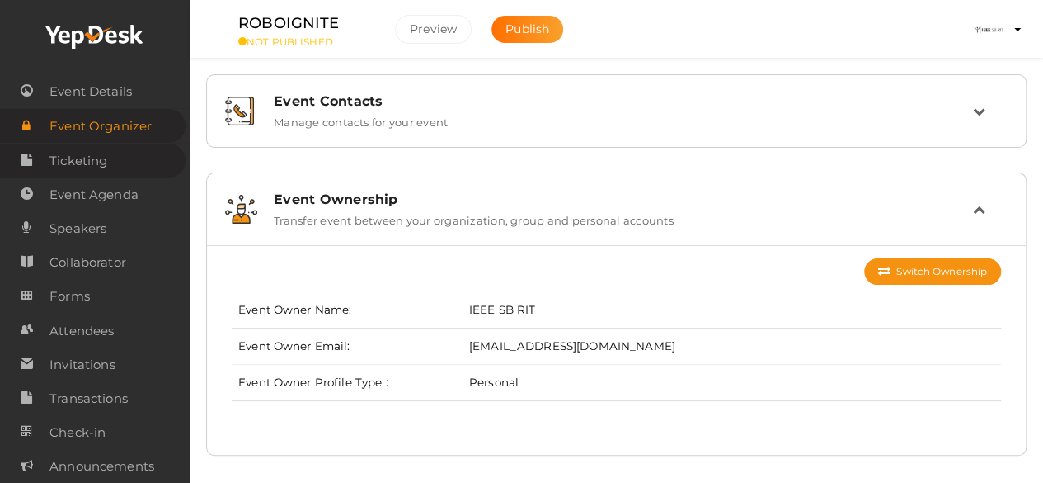
click at [127, 153] on link "Ticketing" at bounding box center [93, 161] width 186 height 34
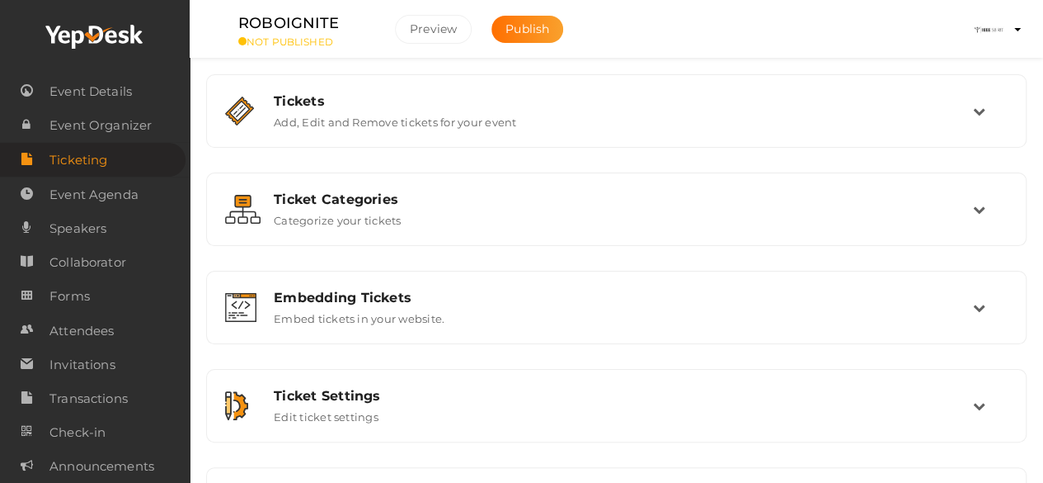
click at [1010, 23] on button "IEEE SB RIT ieeesb.ritk@gmail.com Personal Profile My Events Admin Switch Profi…" at bounding box center [989, 29] width 43 height 35
click at [1005, 28] on img at bounding box center [989, 29] width 33 height 33
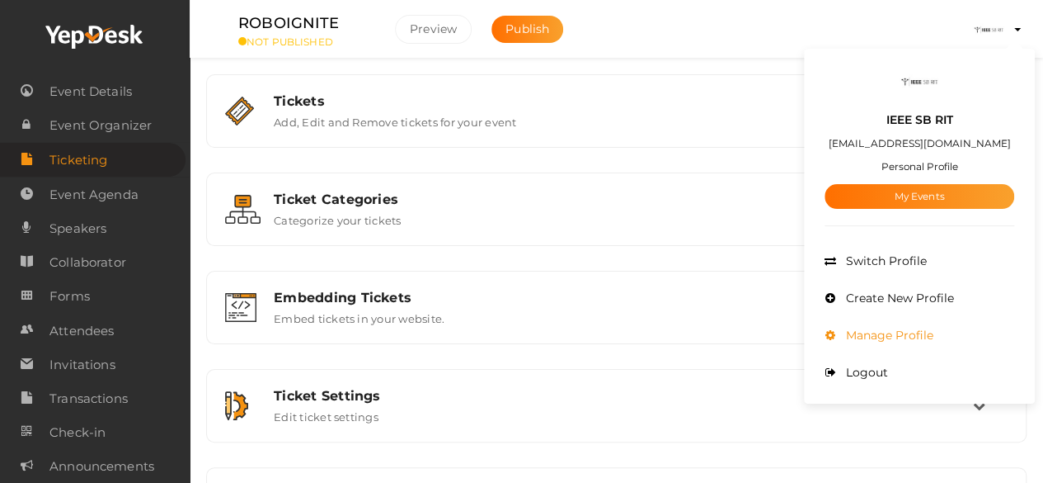
click at [904, 331] on span "Manage Profile" at bounding box center [888, 334] width 92 height 15
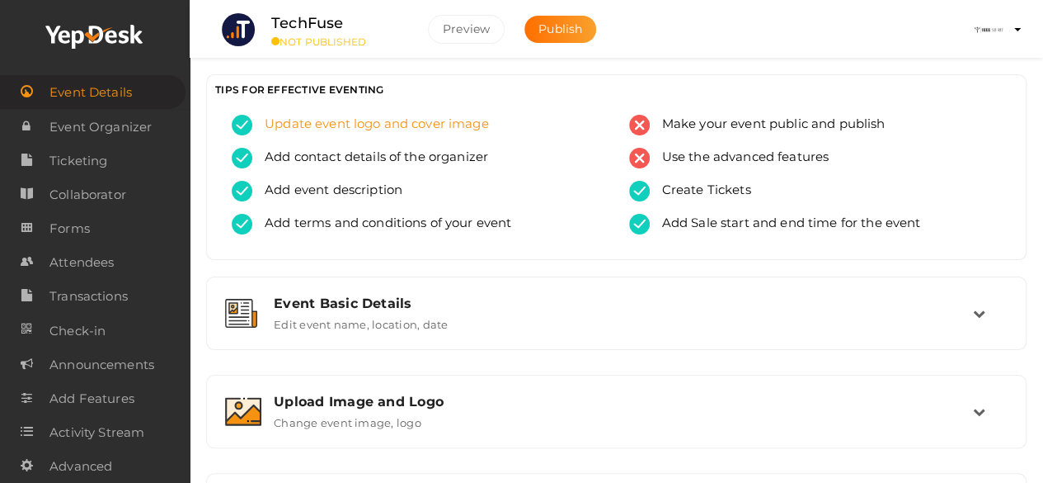
click at [327, 118] on span "Update event logo and cover image" at bounding box center [370, 125] width 237 height 21
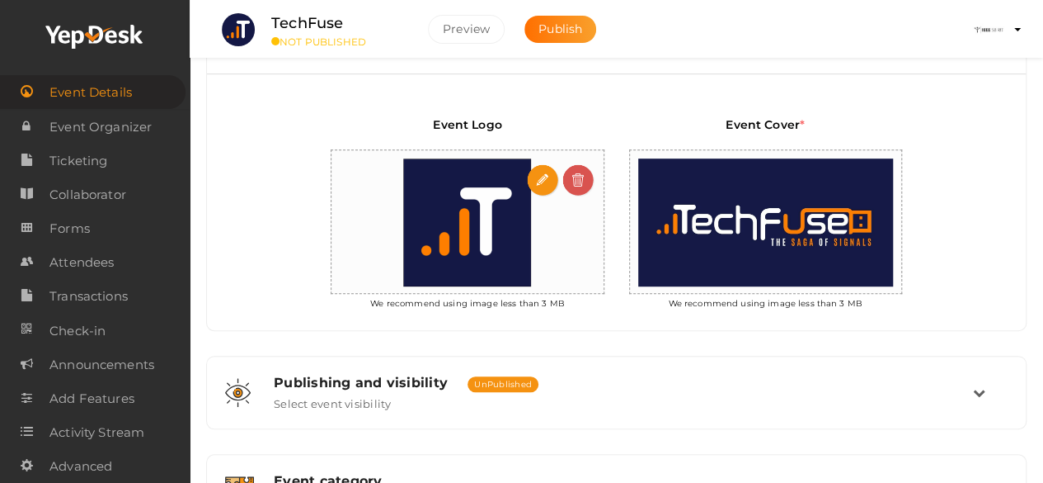
click at [544, 172] on input "file" at bounding box center [543, 180] width 33 height 33
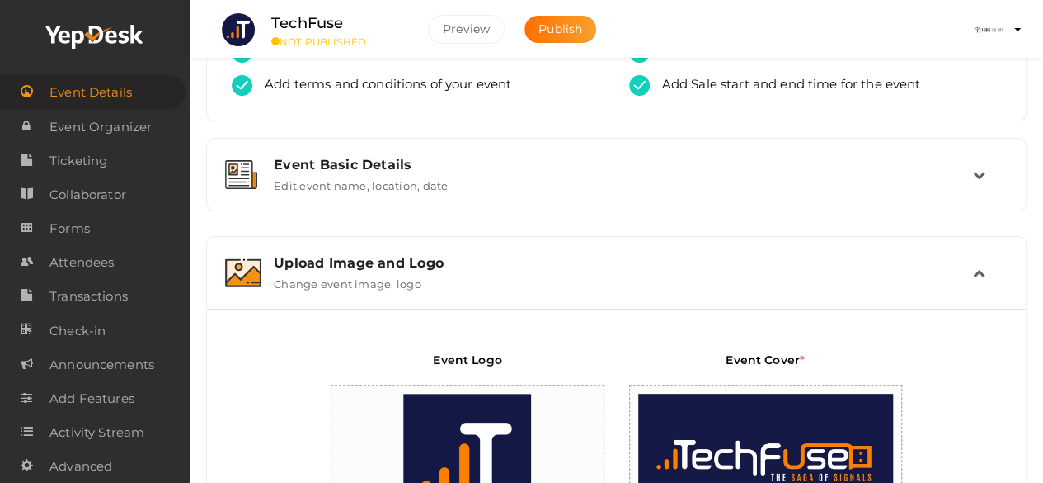
scroll to position [137, 0]
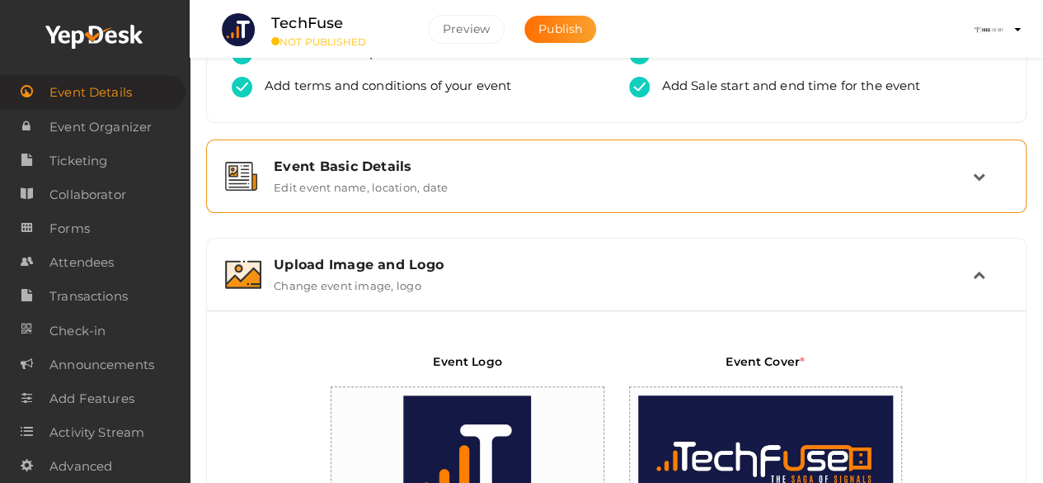
click at [394, 172] on div "Event Basic Details" at bounding box center [624, 166] width 700 height 16
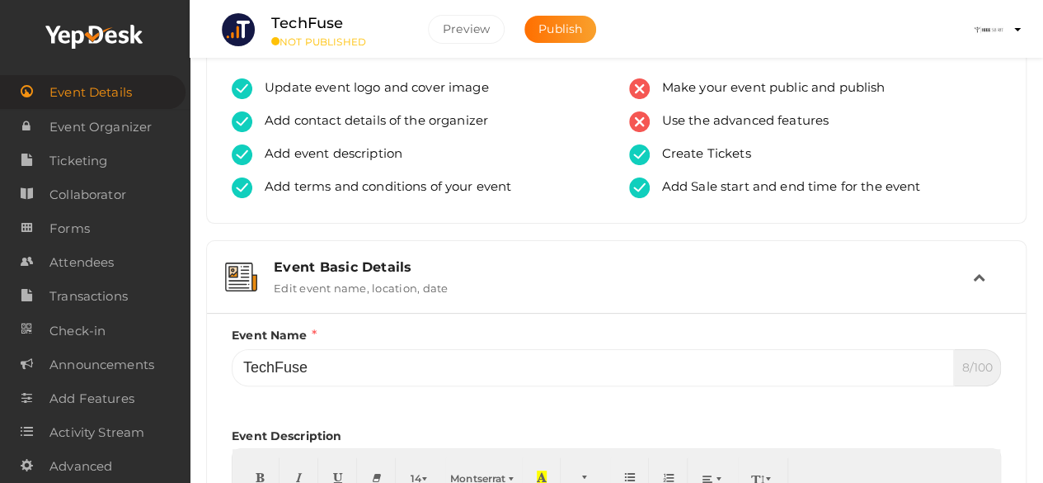
scroll to position [35, 0]
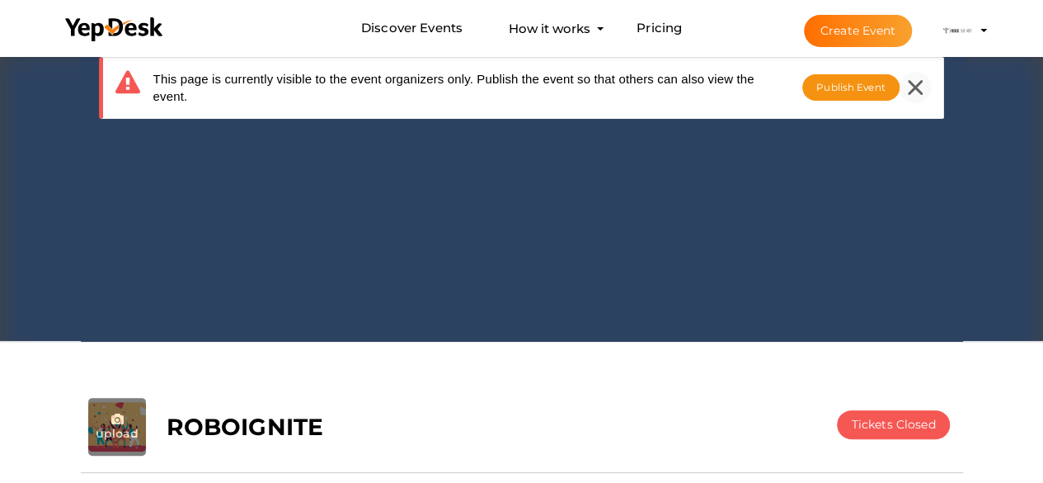
click at [912, 84] on icon at bounding box center [915, 87] width 15 height 15
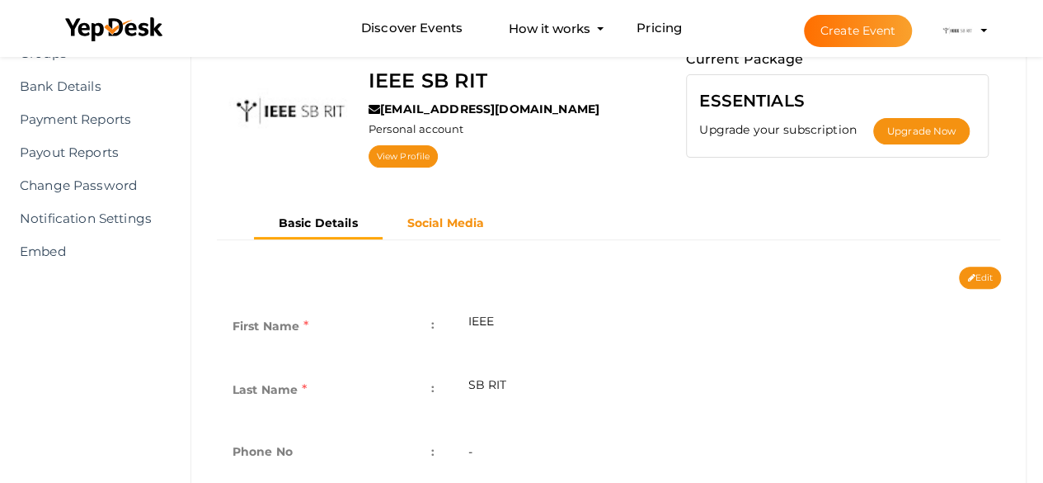
scroll to position [153, 0]
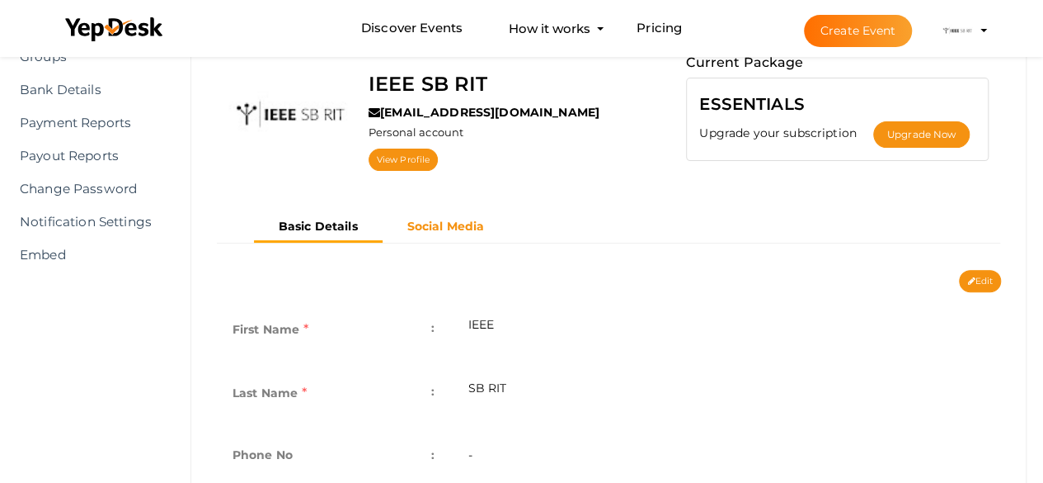
click at [429, 221] on b "Social Media" at bounding box center [446, 226] width 78 height 15
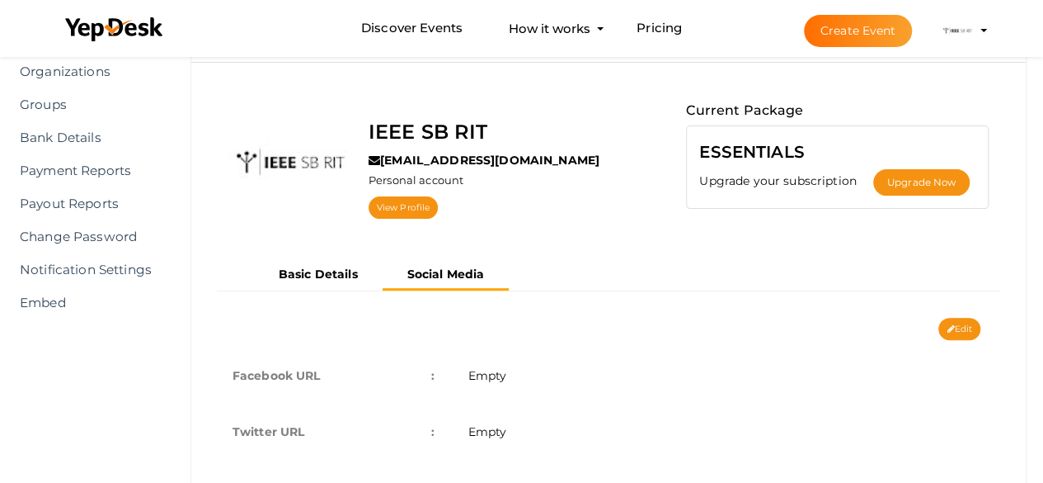
scroll to position [92, 0]
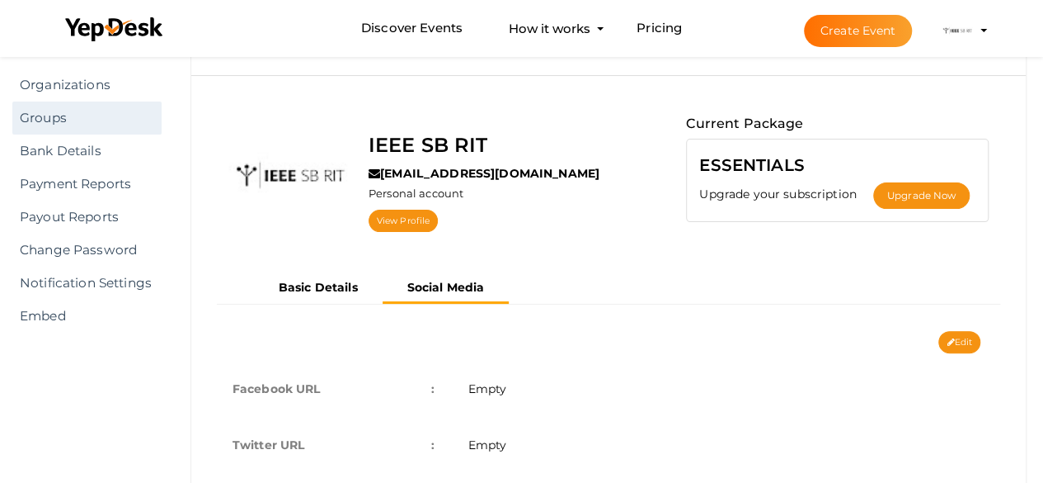
click at [78, 114] on link "Groups" at bounding box center [86, 117] width 149 height 33
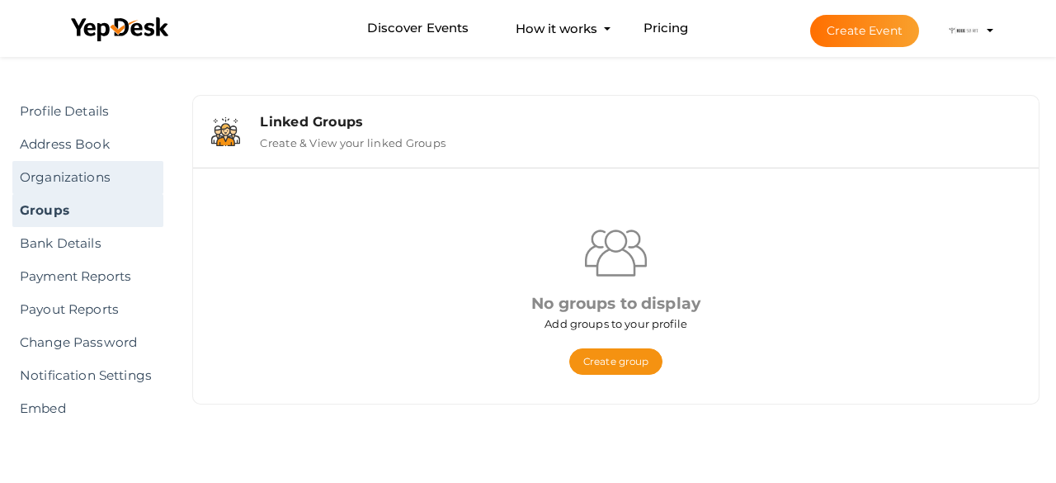
click at [158, 165] on link "Organizations" at bounding box center [87, 177] width 151 height 33
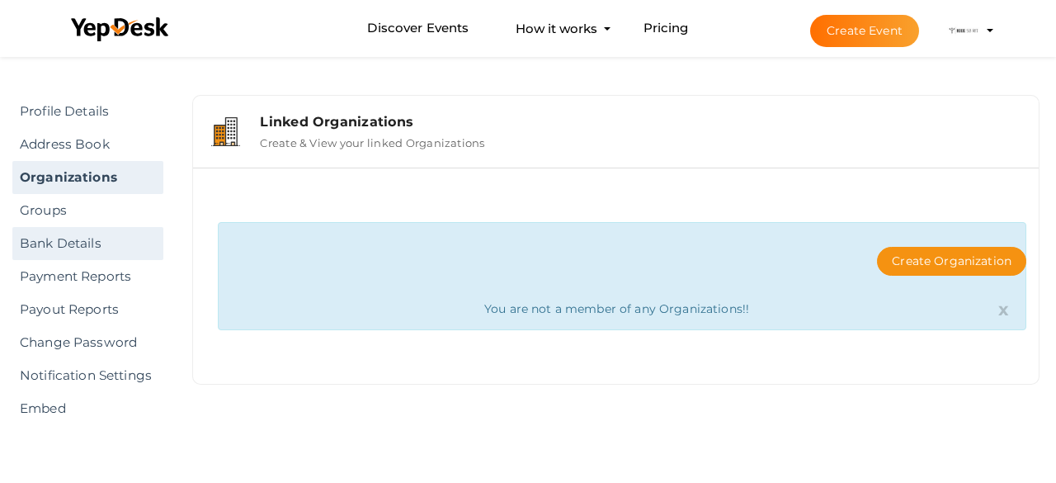
click at [93, 253] on link "Bank Details" at bounding box center [87, 243] width 151 height 33
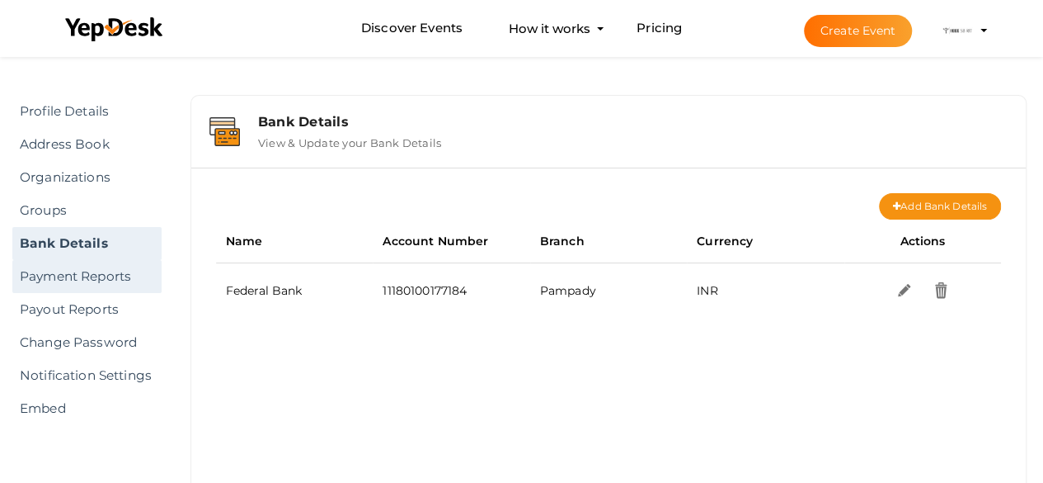
click at [106, 270] on link "Payment Reports" at bounding box center [86, 276] width 149 height 33
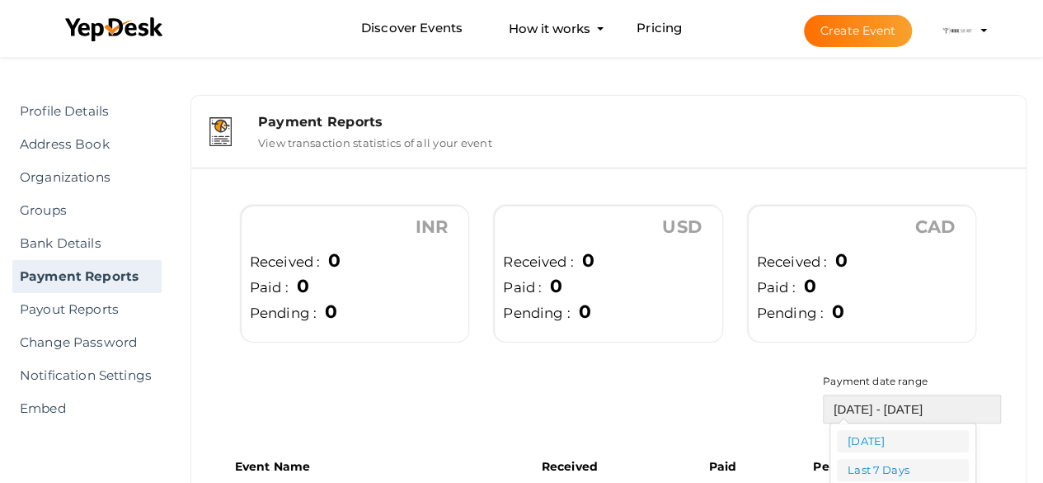
click at [850, 410] on input "[DATE] - [DATE]" at bounding box center [912, 408] width 178 height 29
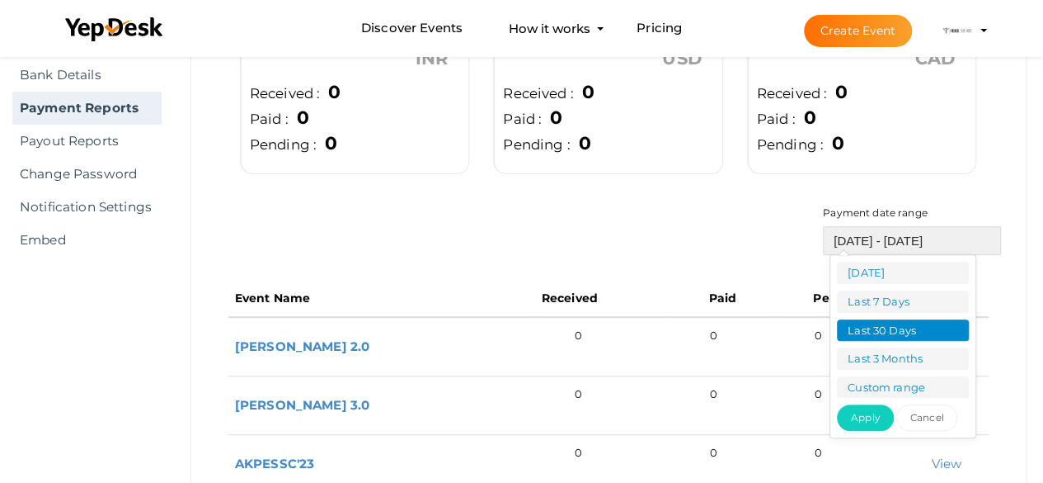
scroll to position [170, 0]
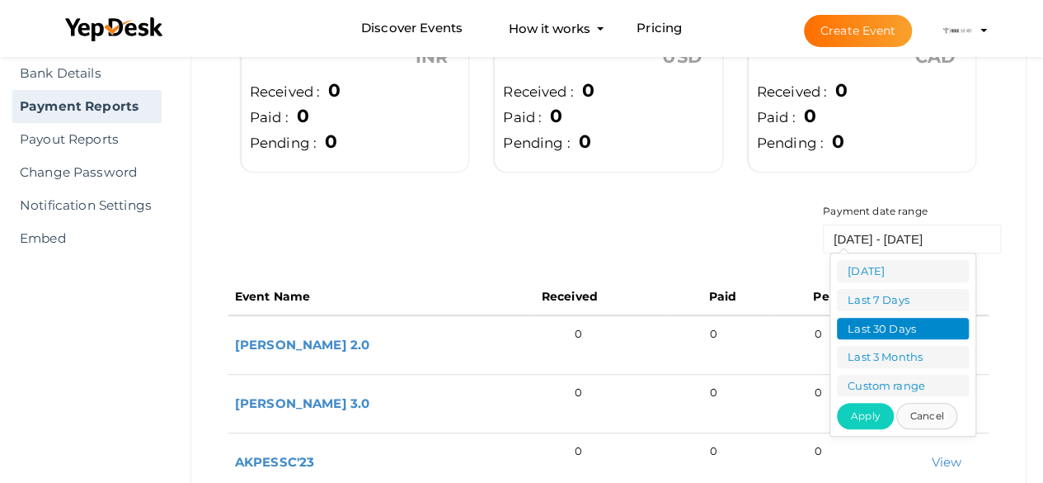
click at [929, 423] on button "Cancel" at bounding box center [928, 416] width 62 height 26
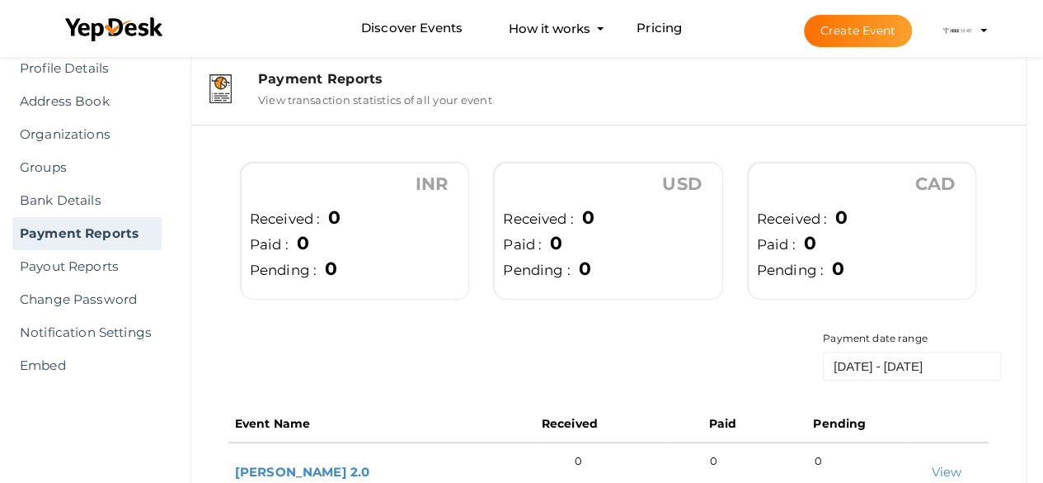
scroll to position [40, 0]
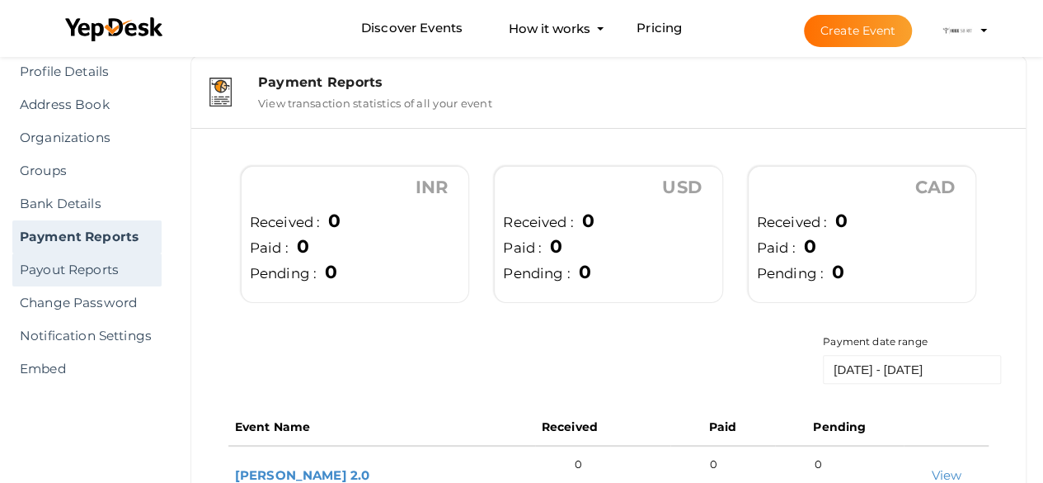
click at [40, 270] on link "Payout Reports" at bounding box center [86, 269] width 149 height 33
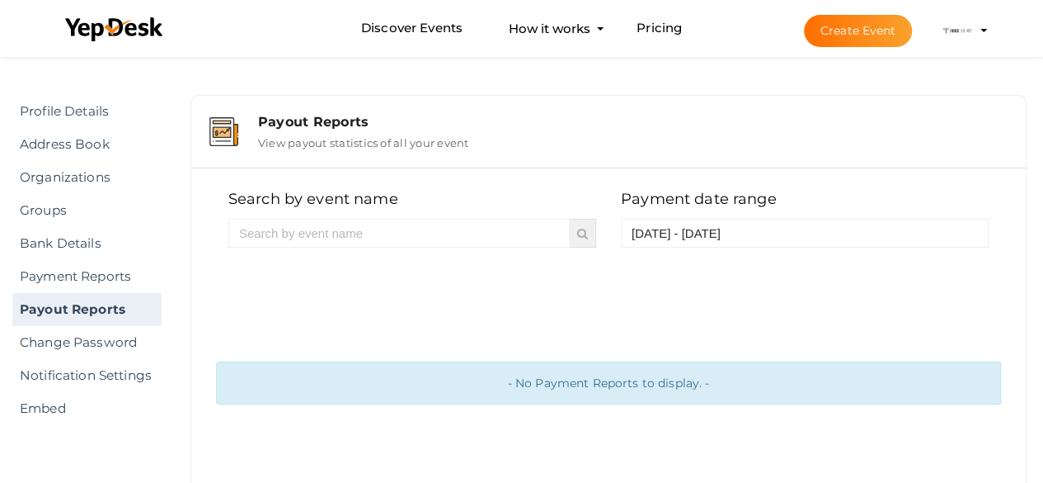
scroll to position [56, 0]
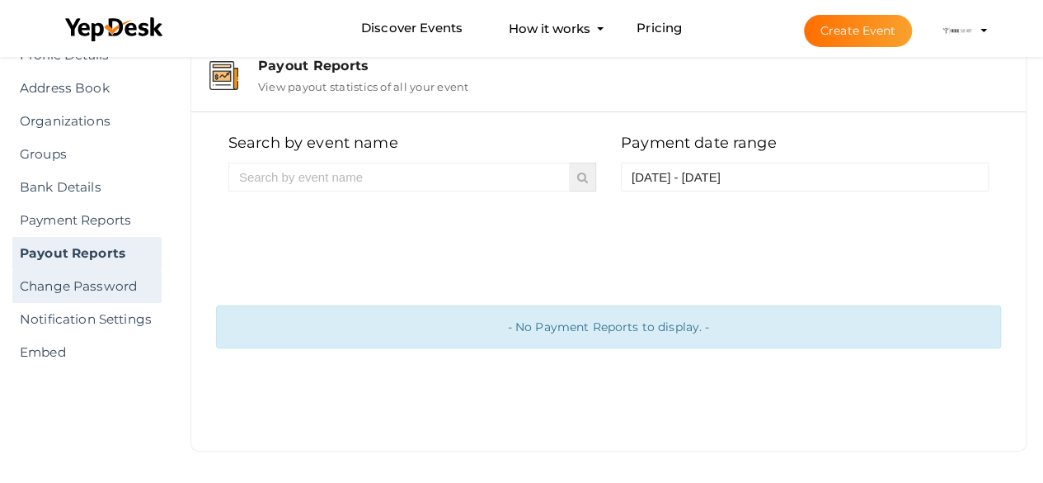
click at [92, 289] on link "Change Password" at bounding box center [86, 286] width 149 height 33
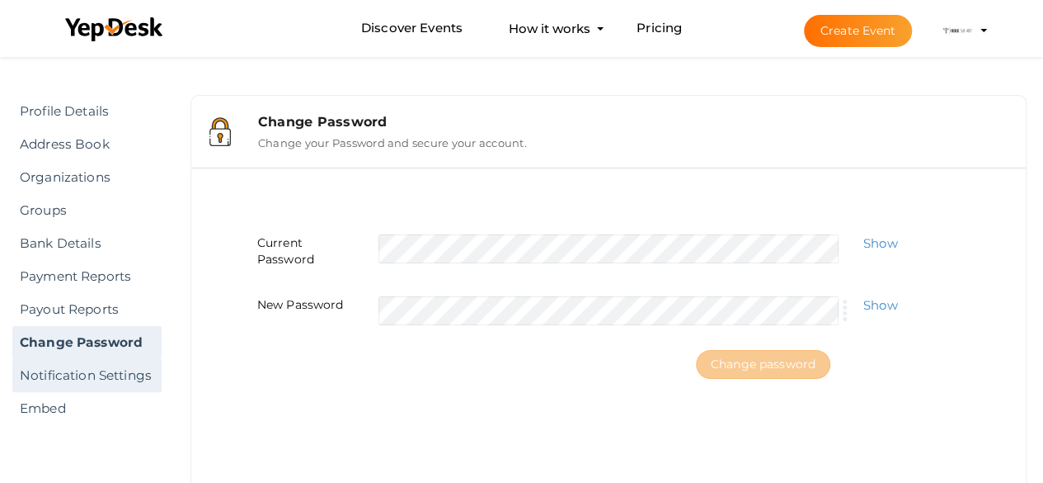
click at [96, 370] on link "Notification Settings" at bounding box center [86, 375] width 149 height 33
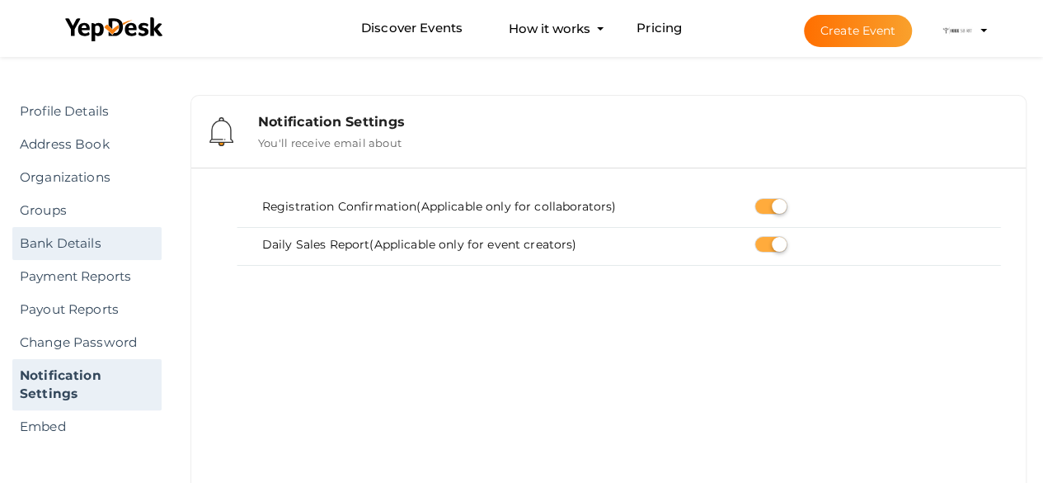
click at [82, 246] on link "Bank Details" at bounding box center [86, 243] width 149 height 33
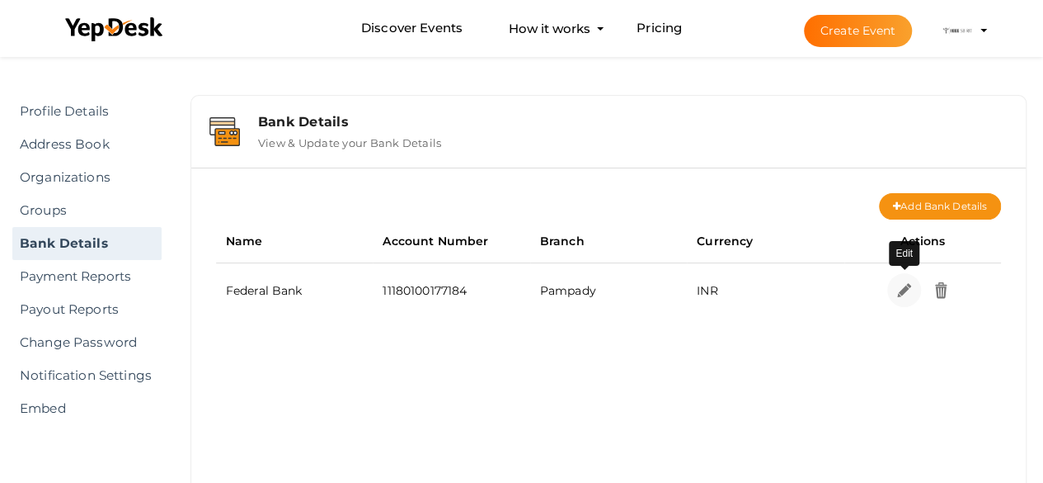
click at [902, 298] on link at bounding box center [905, 290] width 34 height 34
select select "INR"
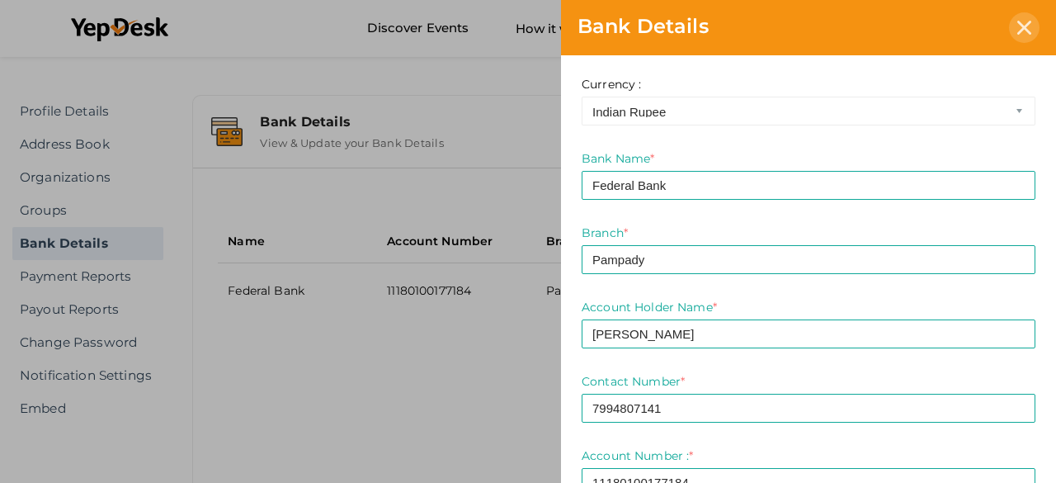
click at [1028, 37] on div at bounding box center [1024, 27] width 31 height 31
